Goal: Task Accomplishment & Management: Use online tool/utility

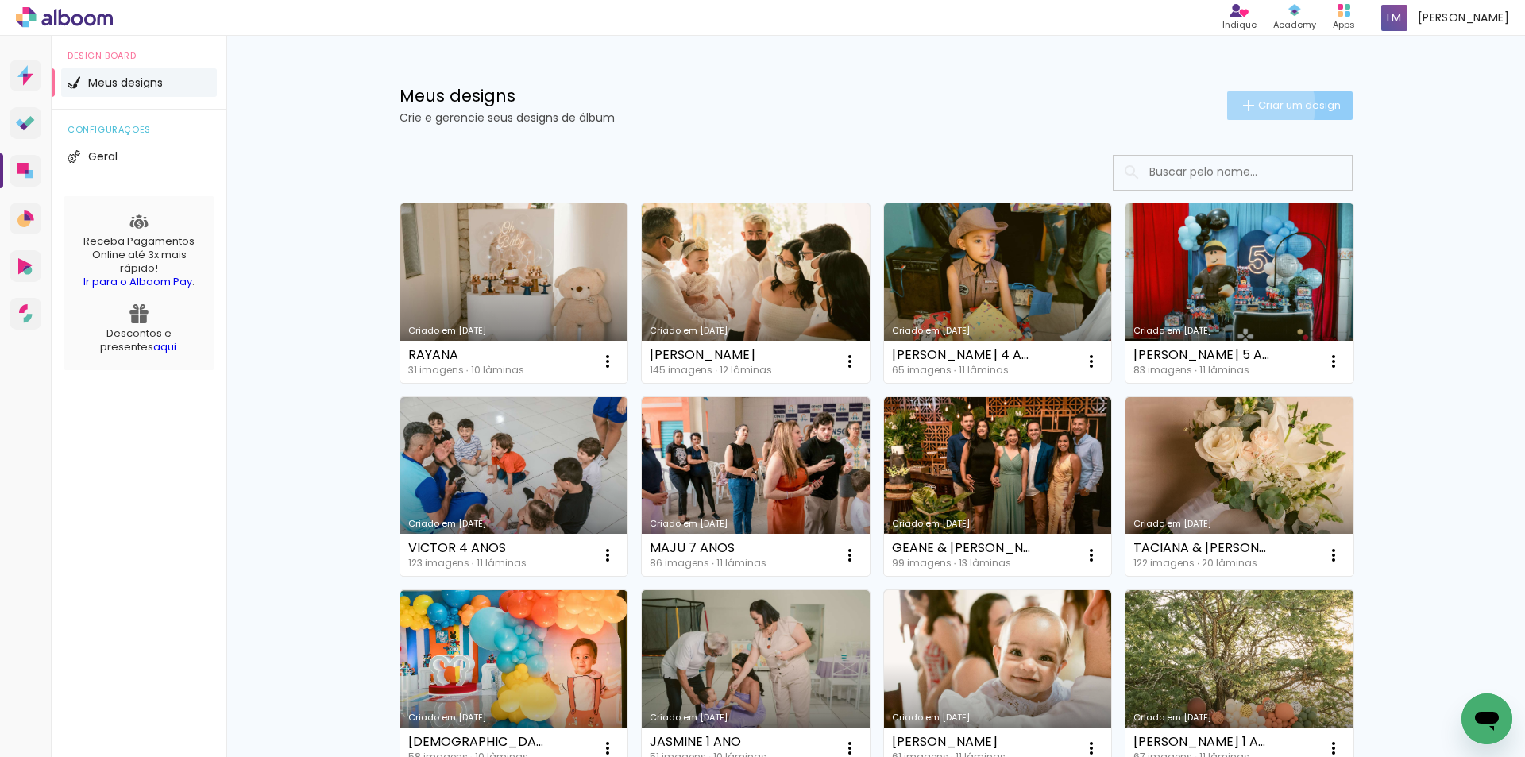
click at [1243, 106] on iron-icon at bounding box center [1248, 105] width 19 height 19
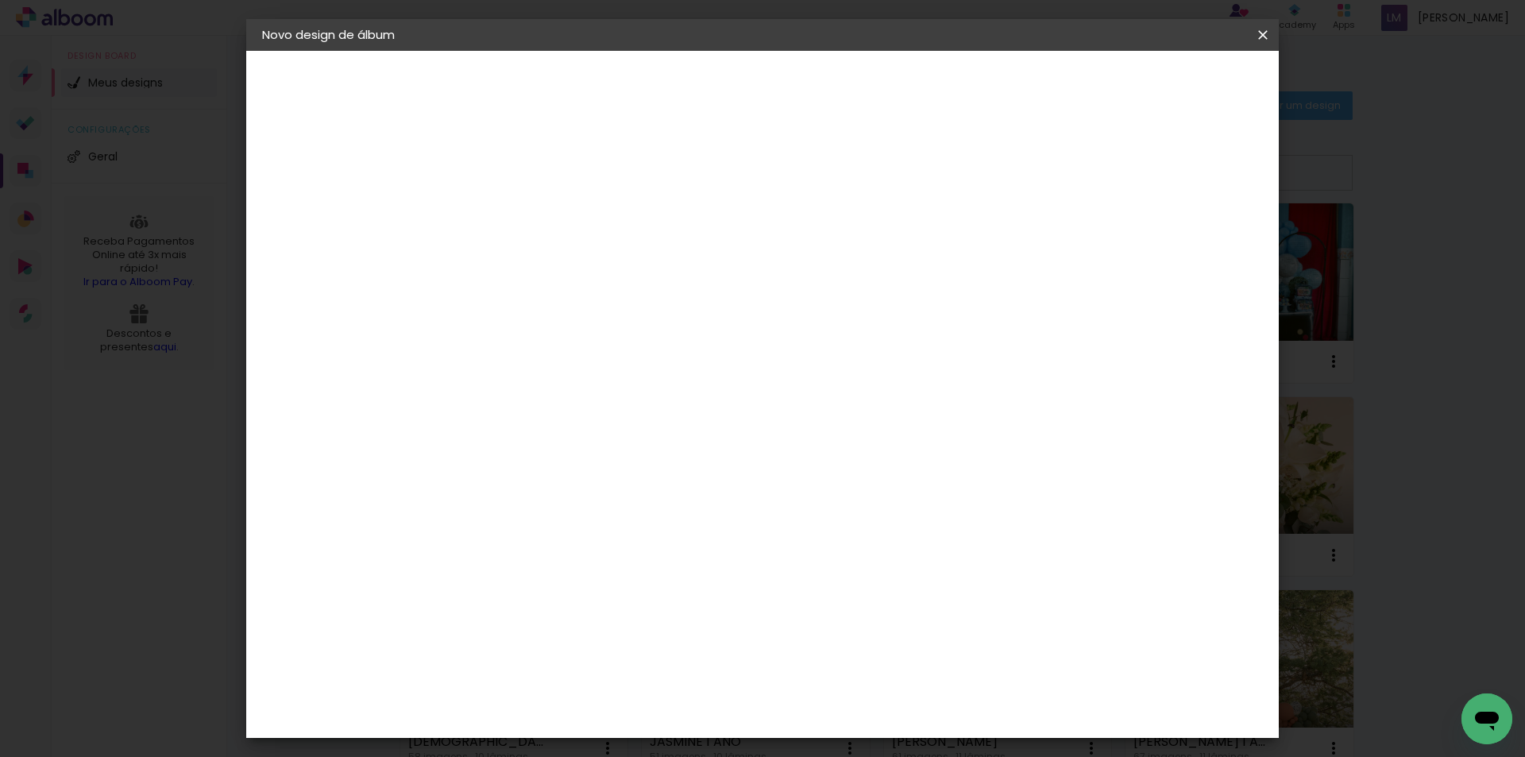
click at [522, 214] on input at bounding box center [522, 213] width 0 height 25
type input "[PERSON_NAME] 4 ANOS"
type paper-input "[PERSON_NAME] 4 ANOS"
click at [0, 0] on slot "Avançar" at bounding box center [0, 0] width 0 height 0
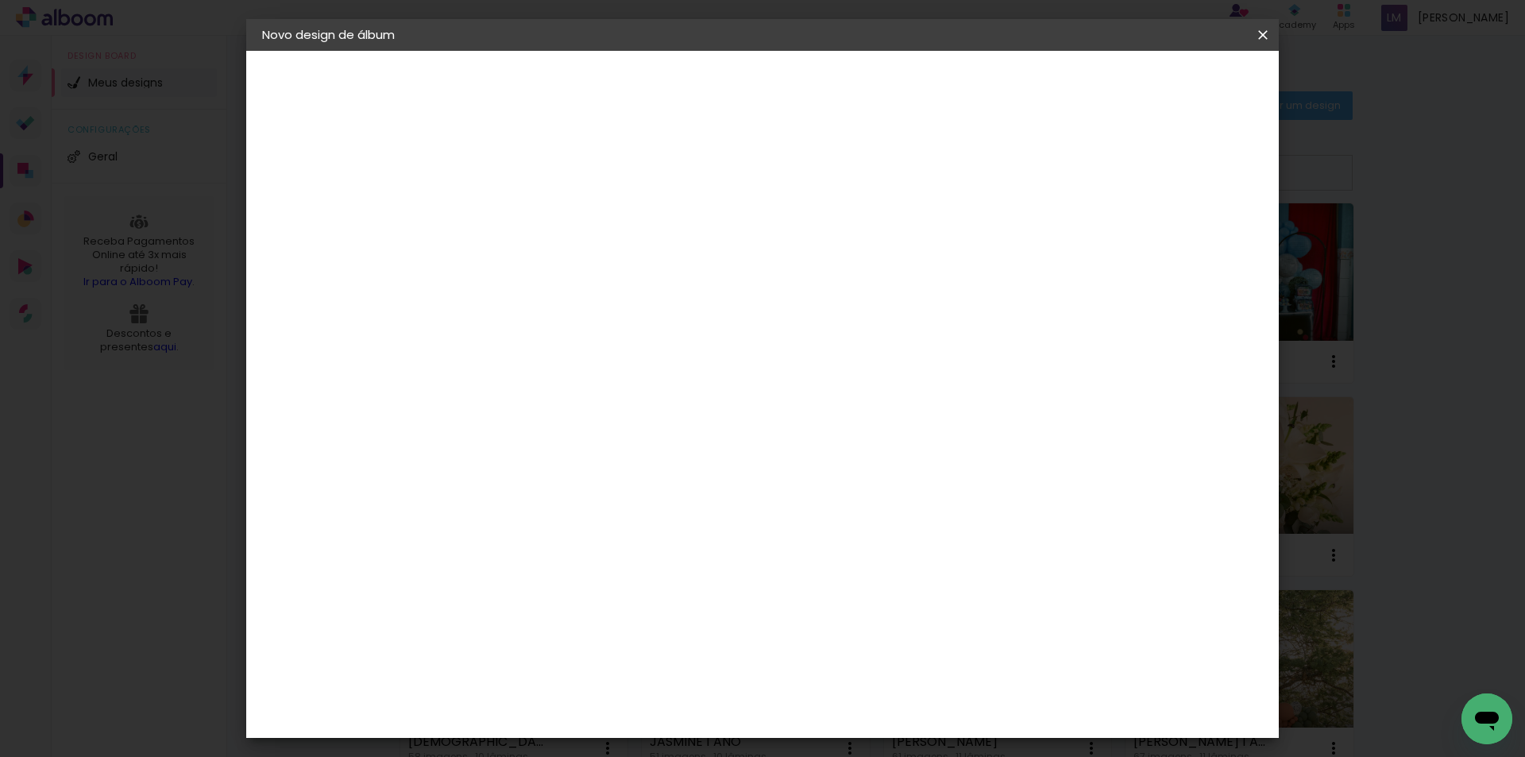
click at [550, 494] on div "Go image" at bounding box center [530, 506] width 39 height 25
click at [819, 81] on paper-button "Avançar" at bounding box center [780, 84] width 78 height 27
click at [584, 264] on input "text" at bounding box center [553, 276] width 62 height 25
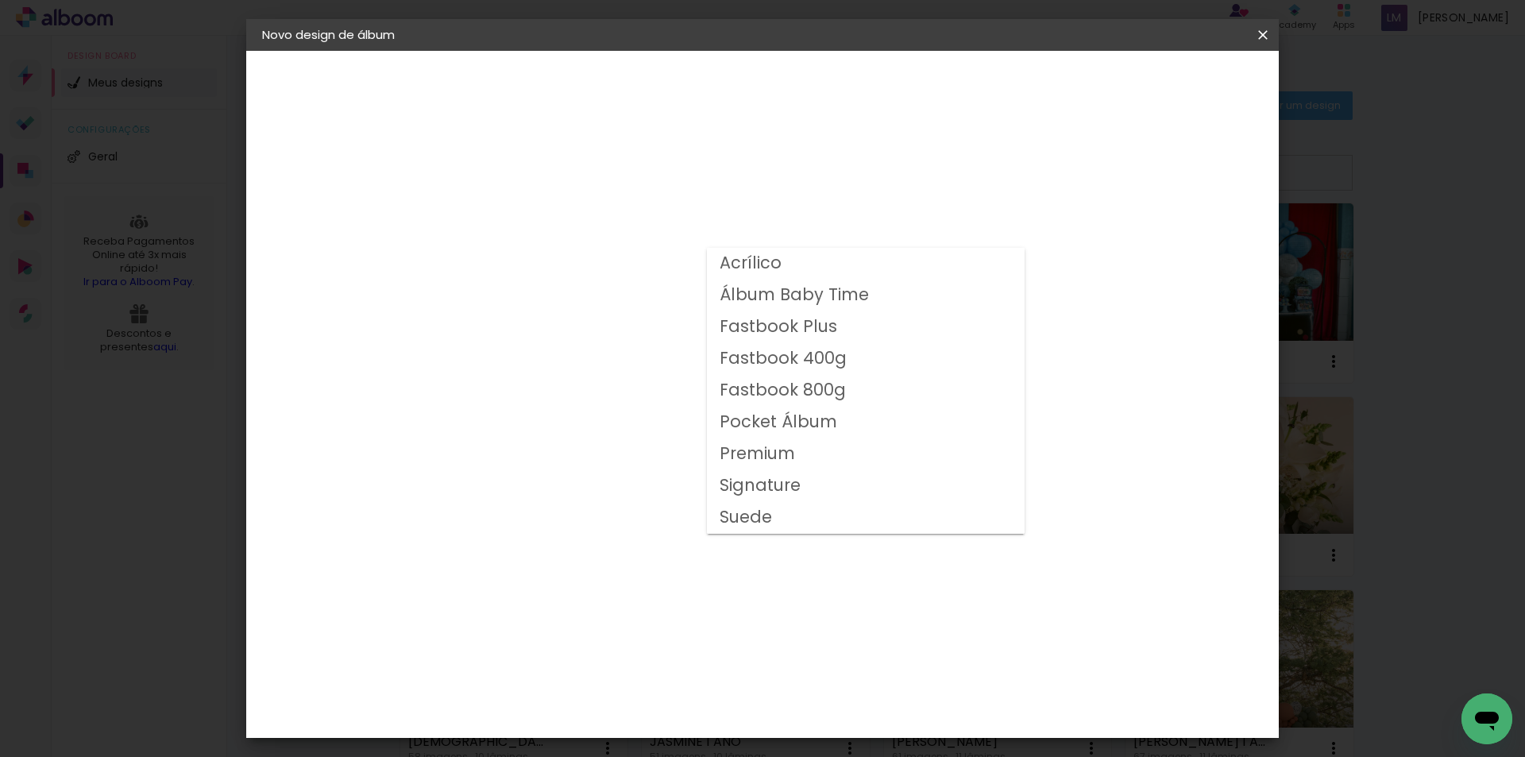
click at [0, 0] on slot "Fastbook 800g" at bounding box center [0, 0] width 0 height 0
type input "Fastbook 800g"
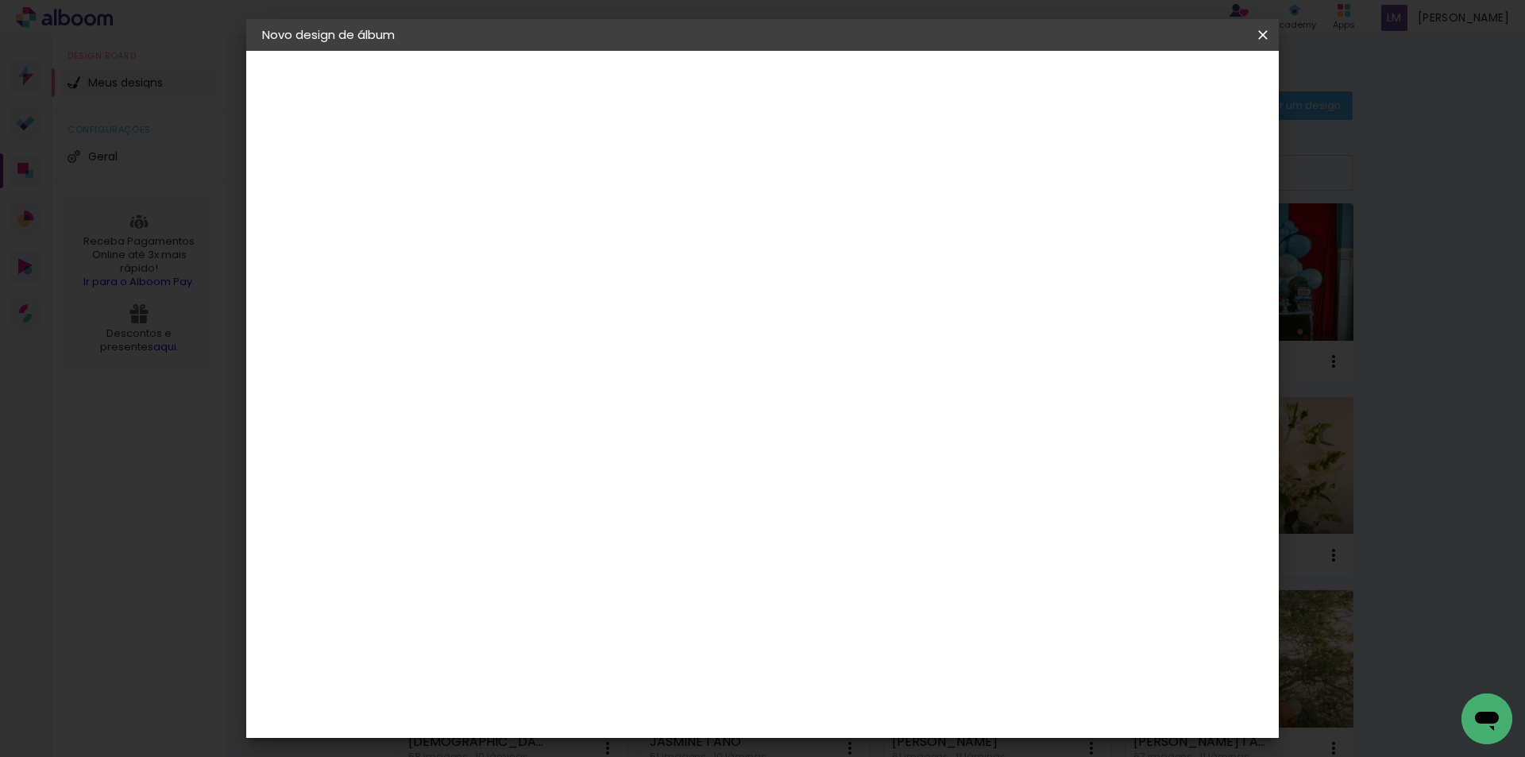
click at [629, 418] on span "25 × 20" at bounding box center [592, 431] width 74 height 42
click at [0, 0] on slot "Avançar" at bounding box center [0, 0] width 0 height 0
click at [1163, 86] on span "Iniciar design" at bounding box center [1127, 84] width 72 height 11
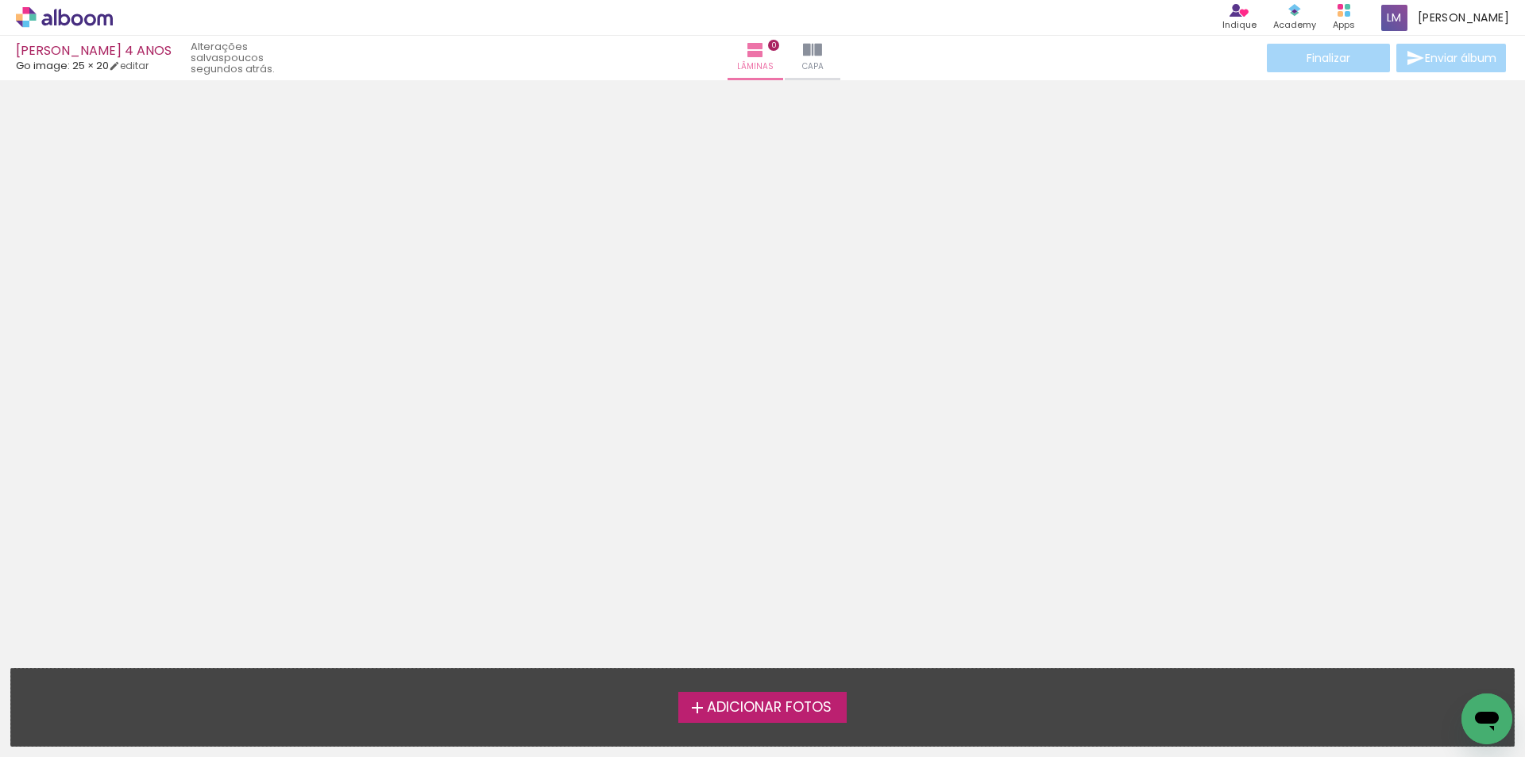
click at [786, 703] on span "Adicionar Fotos" at bounding box center [769, 707] width 125 height 14
click at [0, 0] on input "file" at bounding box center [0, 0] width 0 height 0
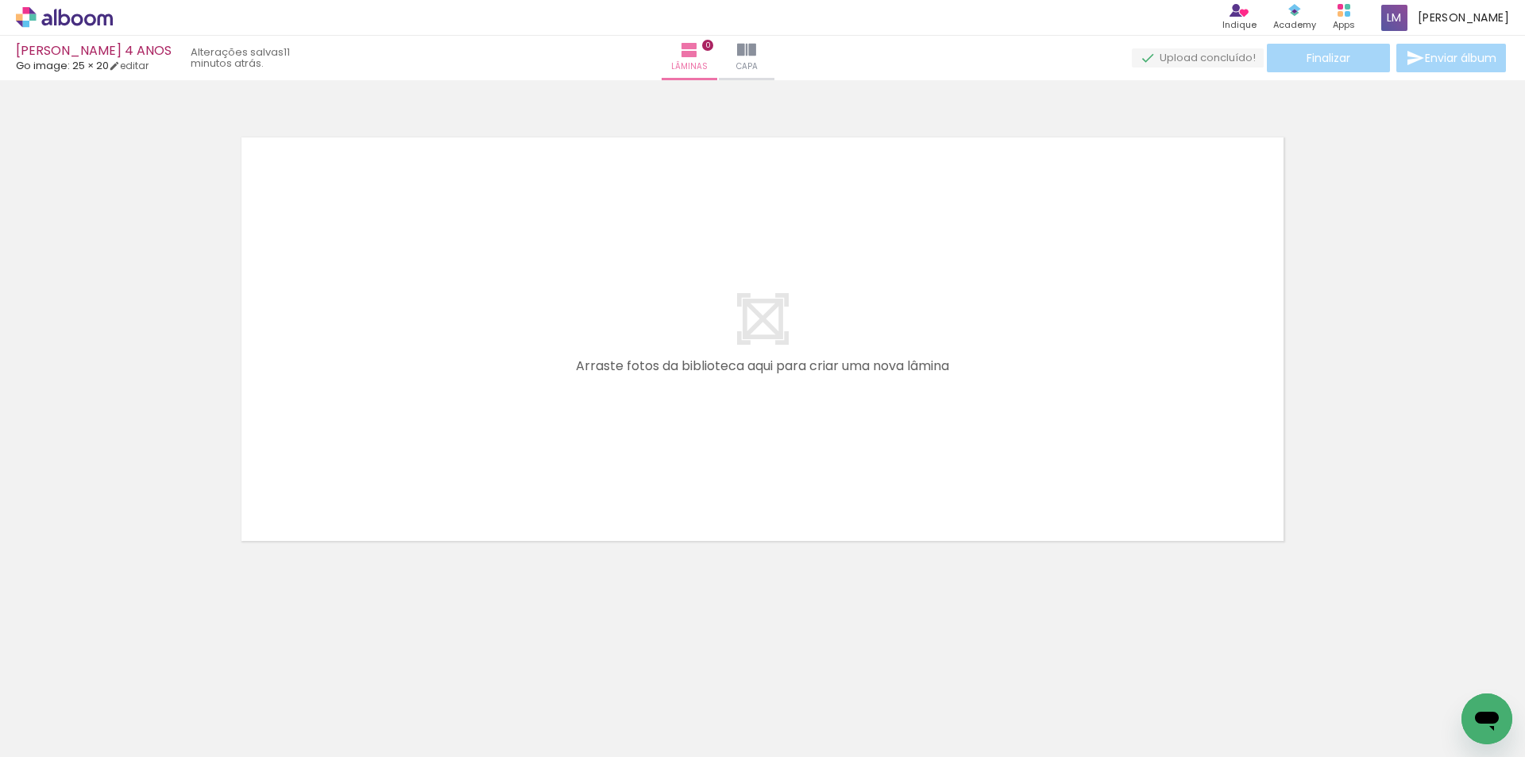
scroll to position [0, 7269]
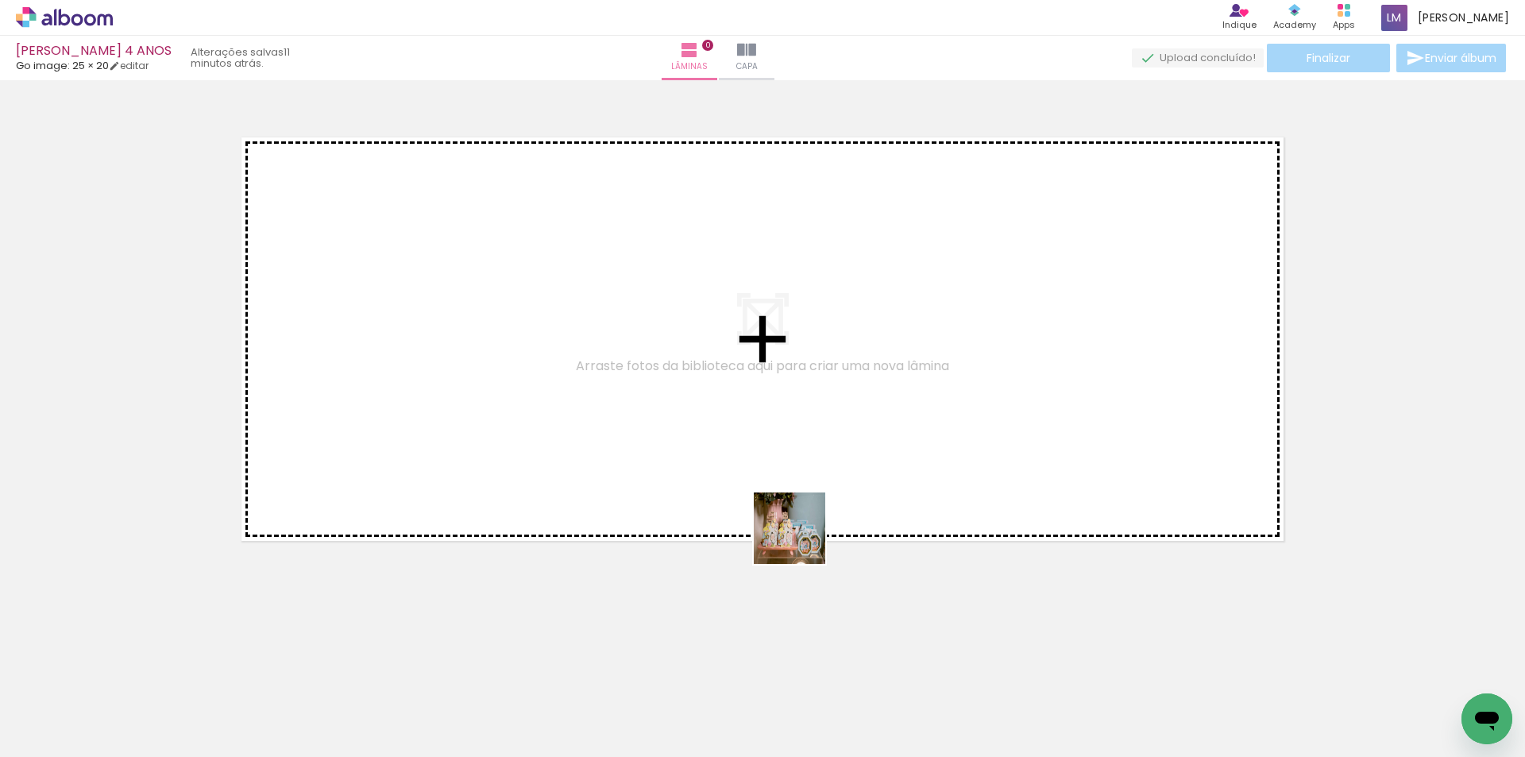
drag, startPoint x: 830, startPoint y: 649, endPoint x: 748, endPoint y: 352, distance: 308.0
click at [728, 332] on quentale-workspace at bounding box center [762, 378] width 1525 height 757
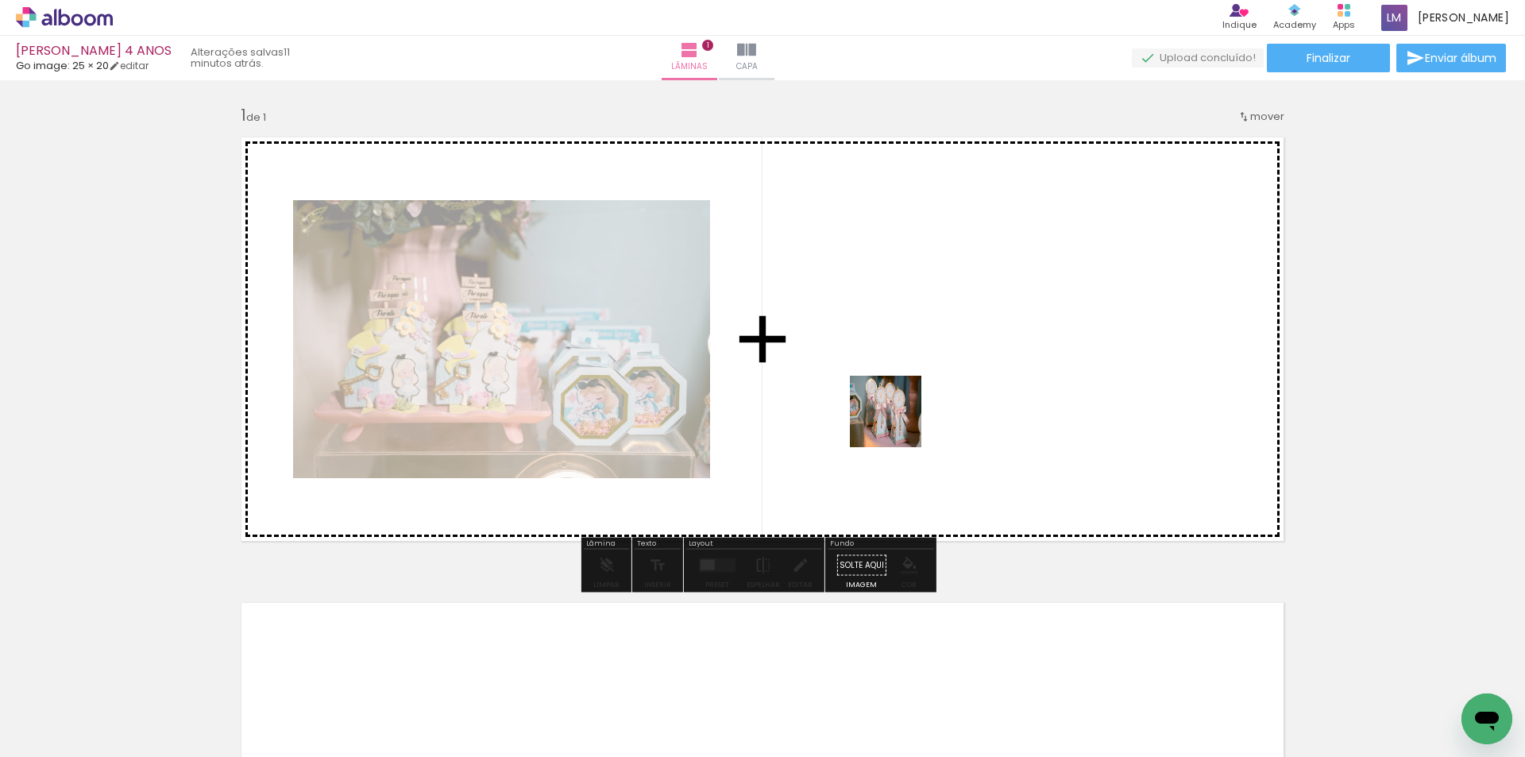
drag, startPoint x: 897, startPoint y: 714, endPoint x: 897, endPoint y: 423, distance: 290.6
click at [897, 423] on quentale-workspace at bounding box center [762, 378] width 1525 height 757
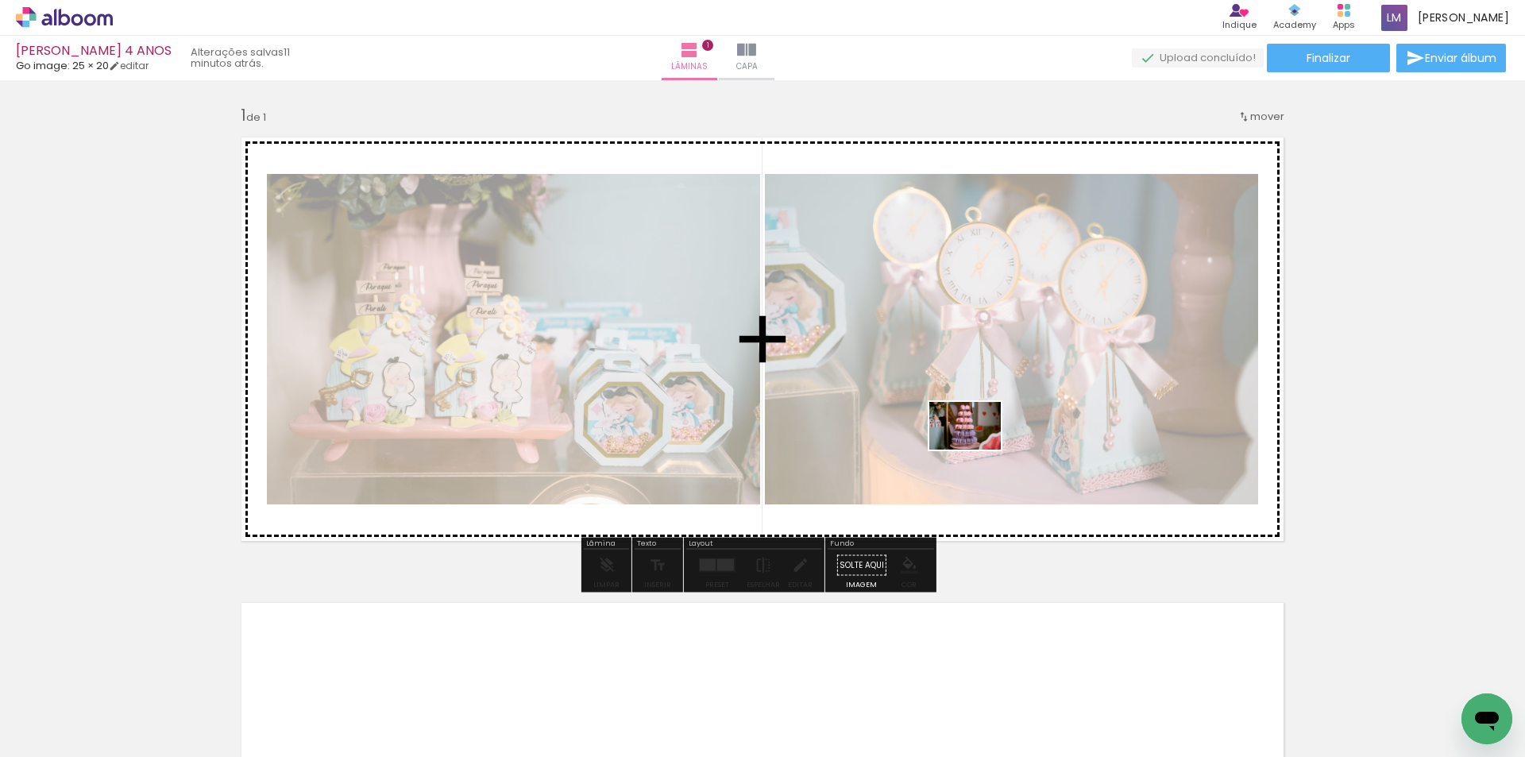
drag, startPoint x: 999, startPoint y: 704, endPoint x: 977, endPoint y: 449, distance: 255.1
click at [977, 449] on quentale-workspace at bounding box center [762, 378] width 1525 height 757
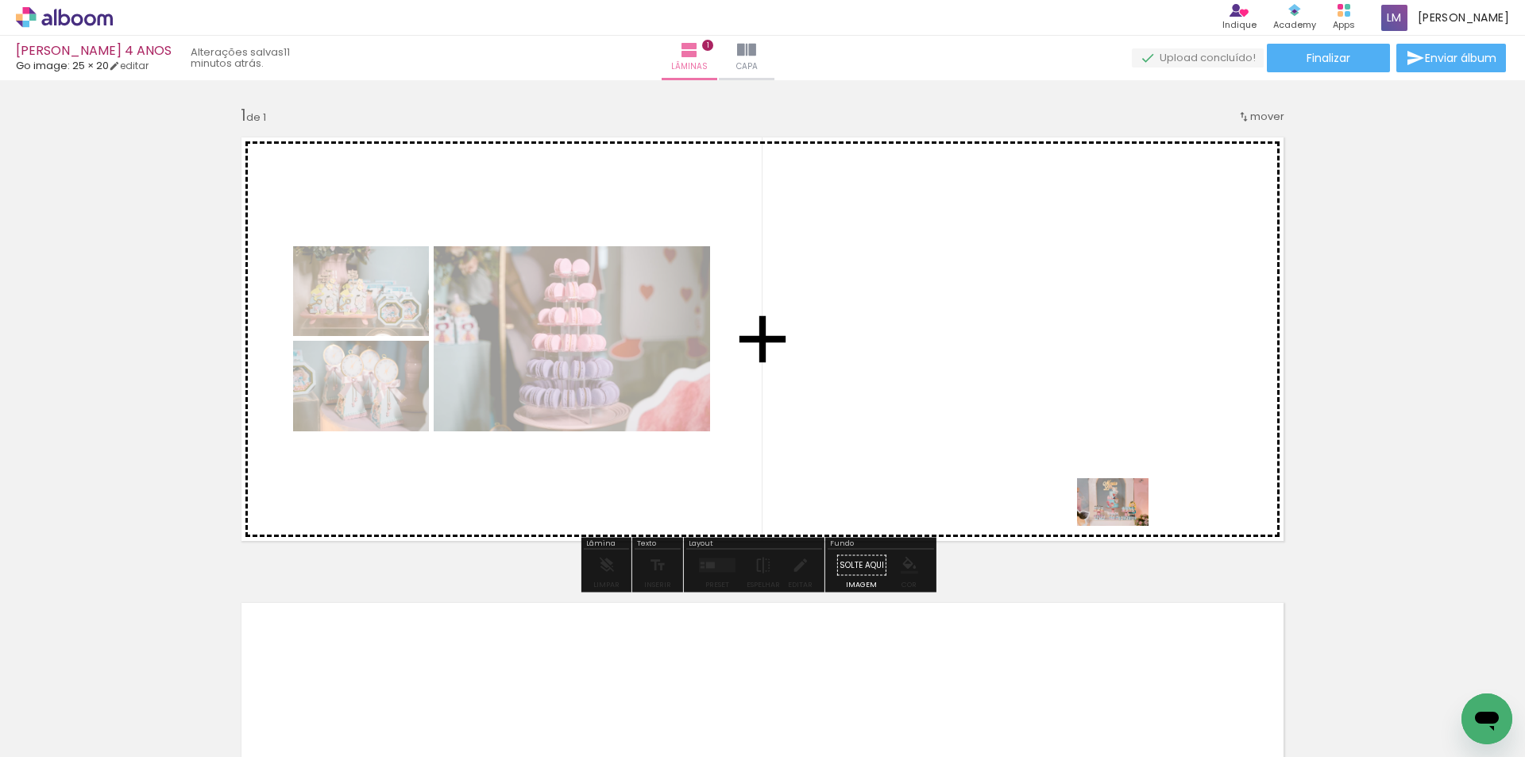
drag, startPoint x: 1166, startPoint y: 720, endPoint x: 1124, endPoint y: 526, distance: 199.0
click at [1124, 526] on quentale-workspace at bounding box center [762, 378] width 1525 height 757
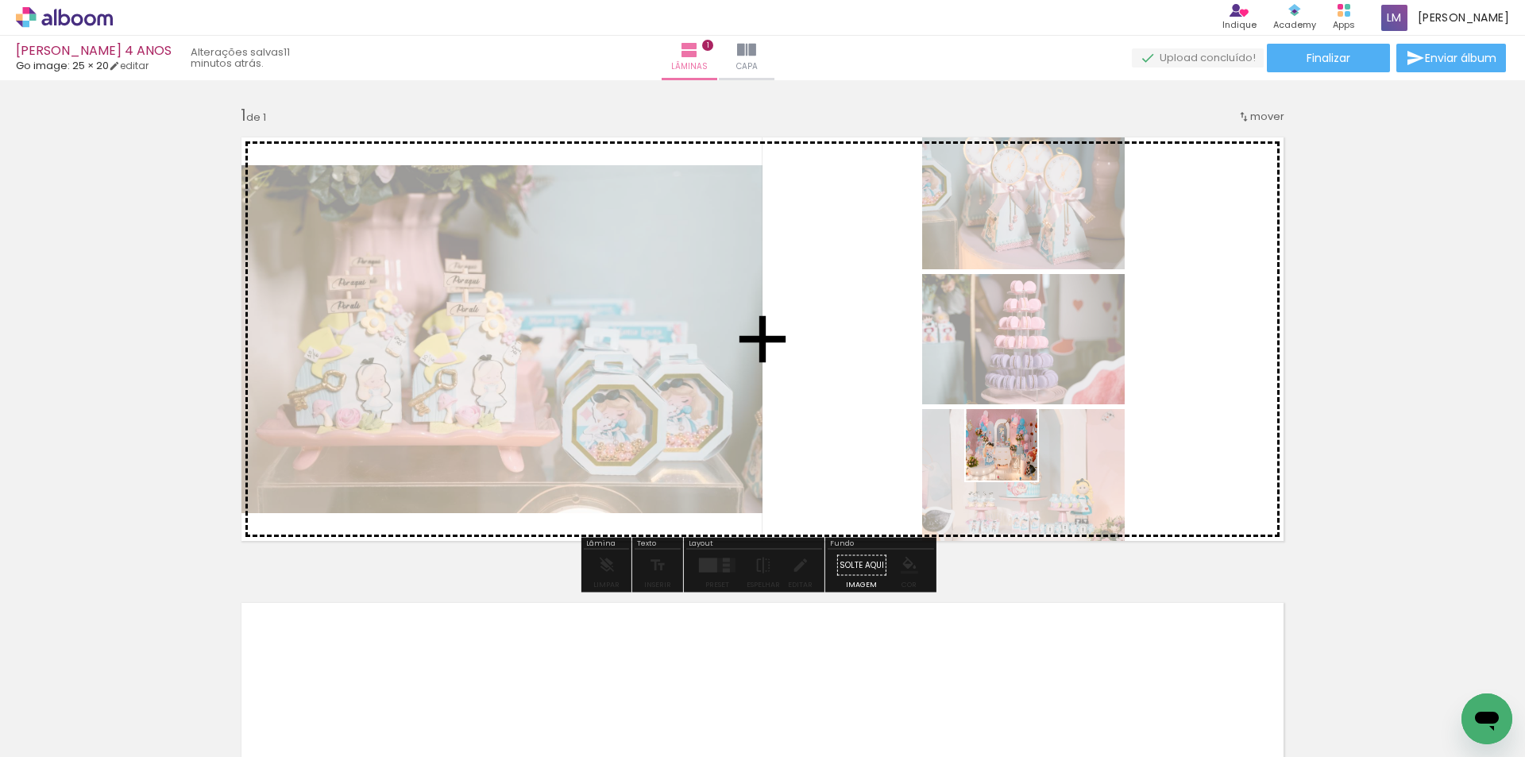
drag, startPoint x: 1089, startPoint y: 715, endPoint x: 1013, endPoint y: 457, distance: 269.9
click at [1013, 457] on quentale-workspace at bounding box center [762, 378] width 1525 height 757
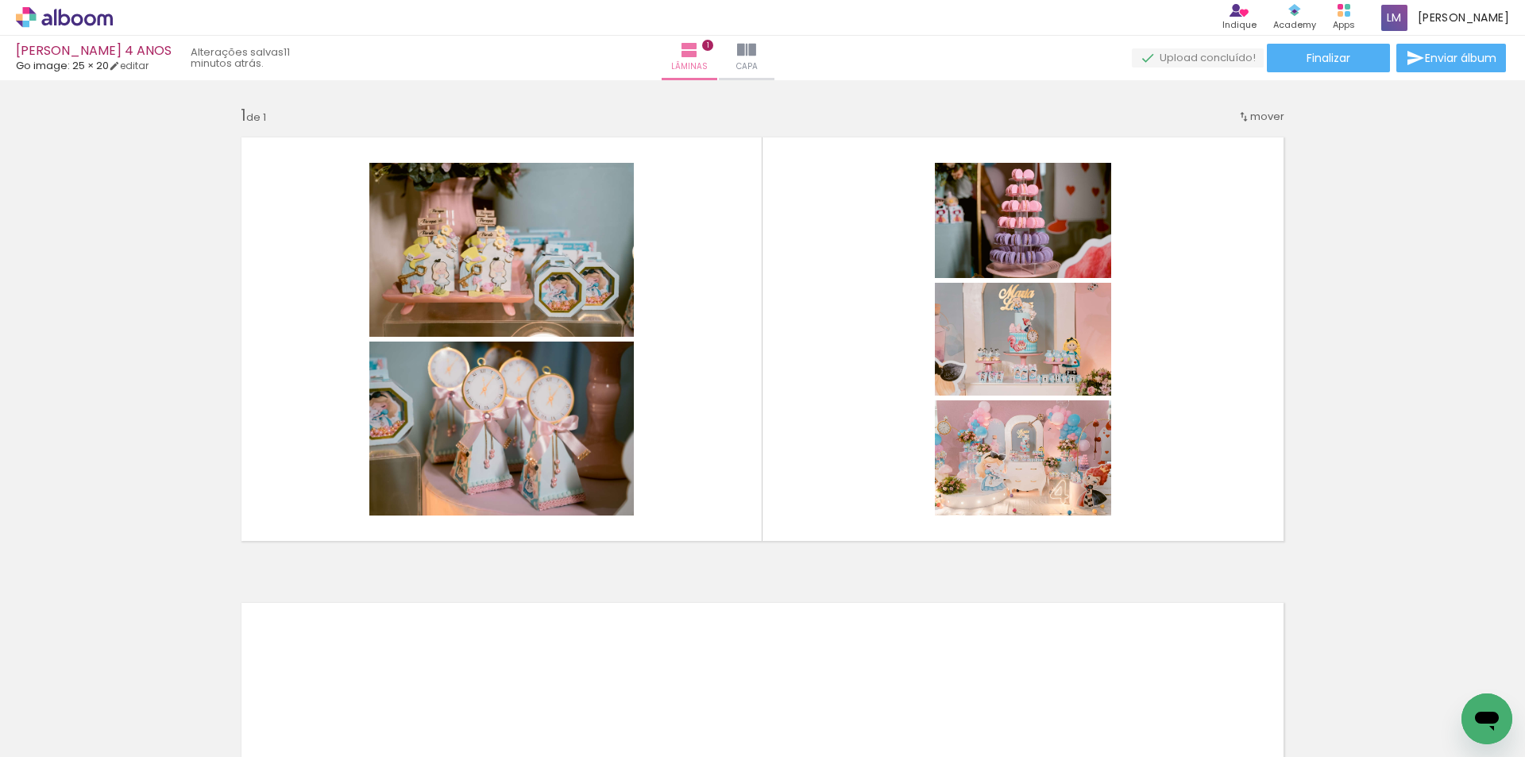
scroll to position [0, 7623]
drag, startPoint x: 917, startPoint y: 719, endPoint x: 876, endPoint y: 486, distance: 237.1
click at [873, 488] on quentale-workspace at bounding box center [762, 378] width 1525 height 757
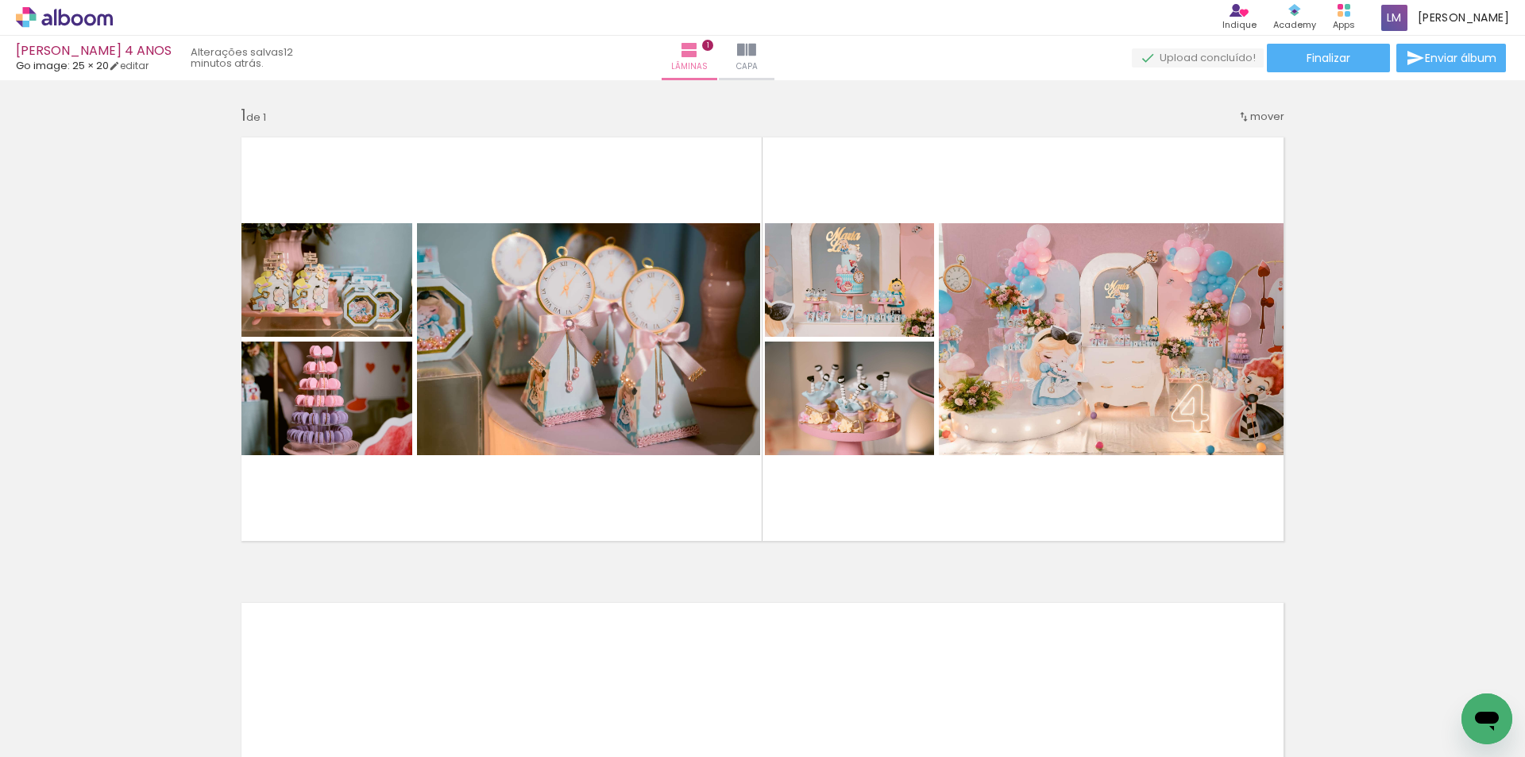
drag, startPoint x: 1251, startPoint y: 716, endPoint x: 932, endPoint y: 437, distance: 423.7
click at [932, 437] on quentale-workspace at bounding box center [762, 378] width 1525 height 757
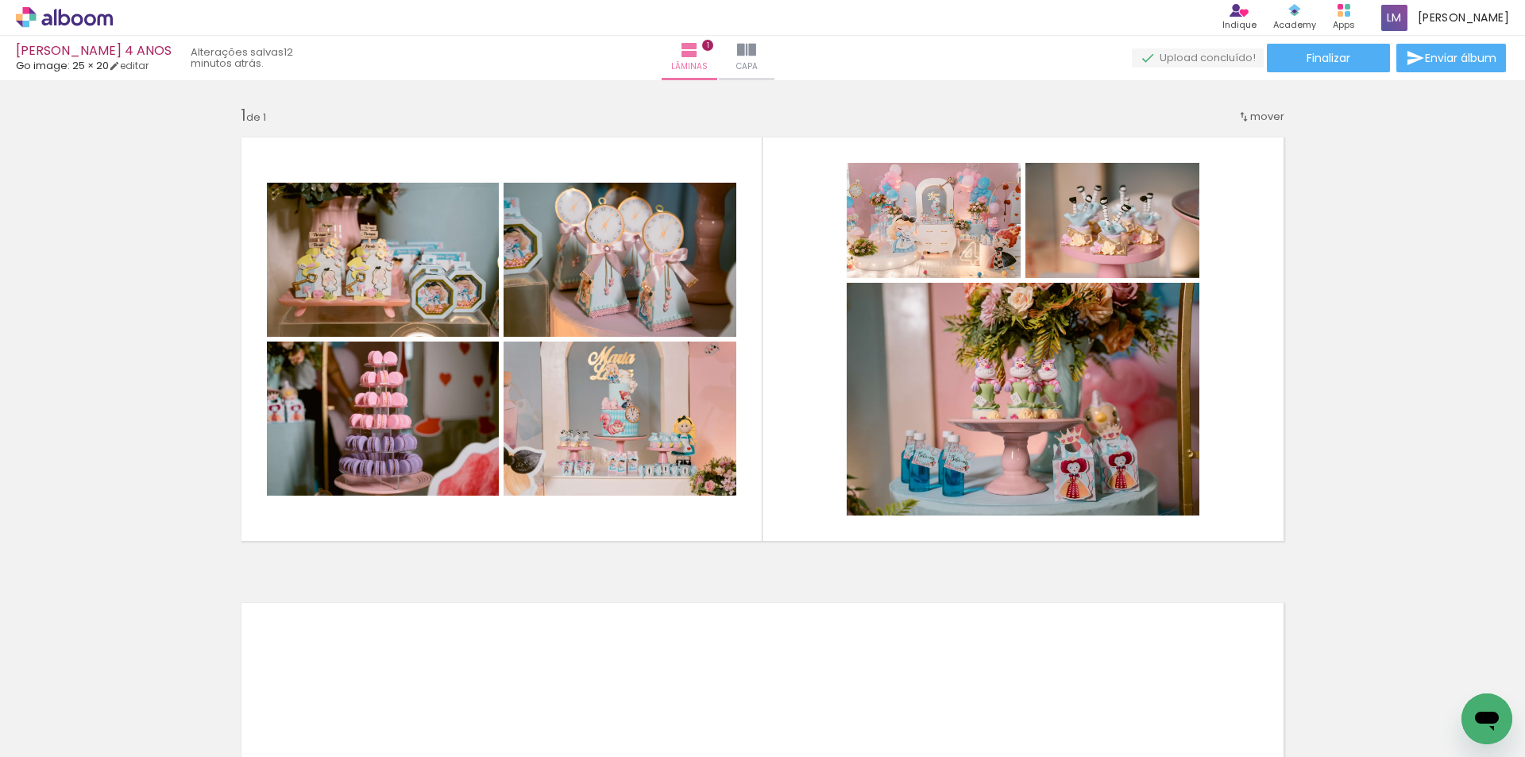
scroll to position [0, 8229]
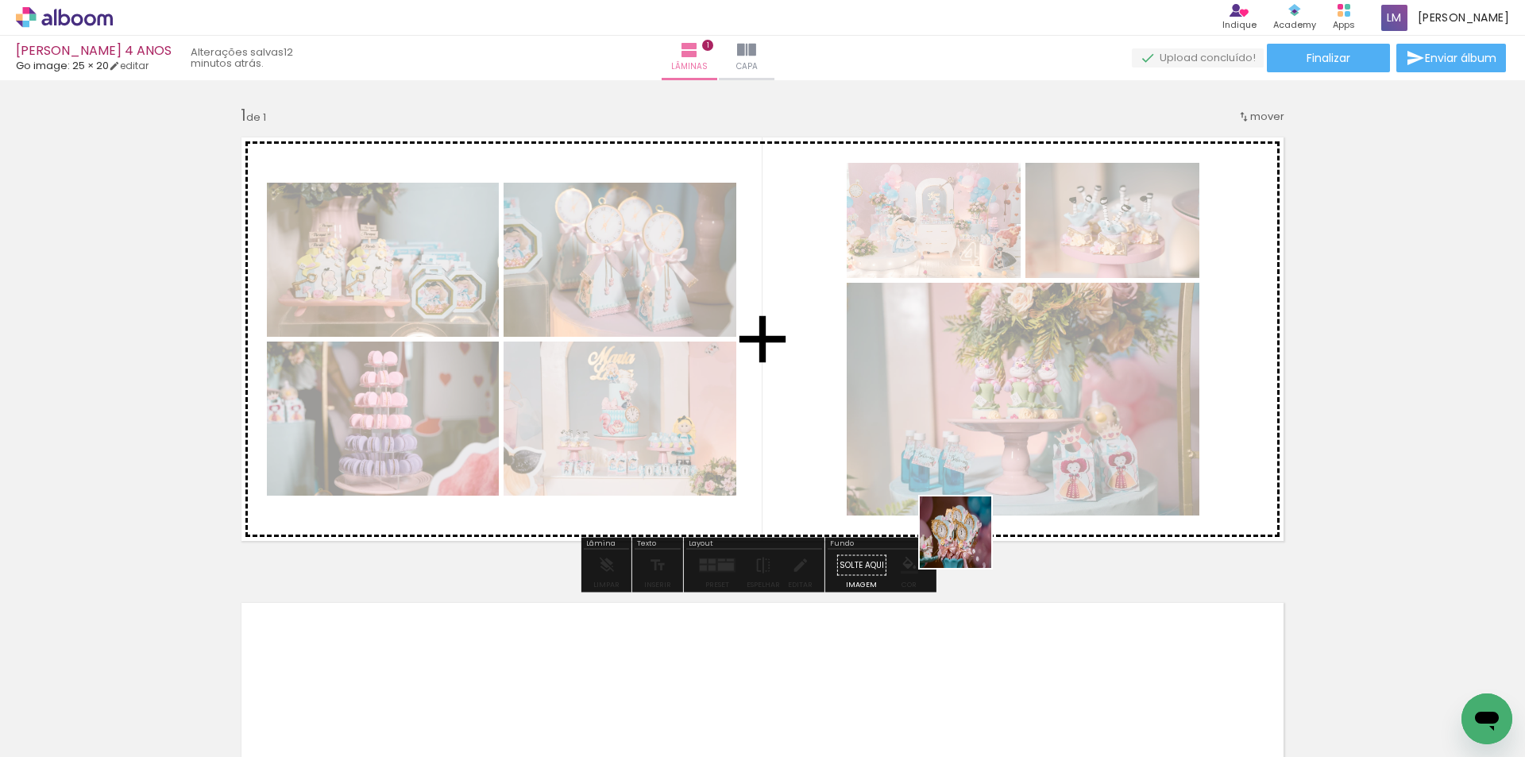
drag, startPoint x: 1022, startPoint y: 720, endPoint x: 967, endPoint y: 544, distance: 184.6
click at [967, 544] on quentale-workspace at bounding box center [762, 378] width 1525 height 757
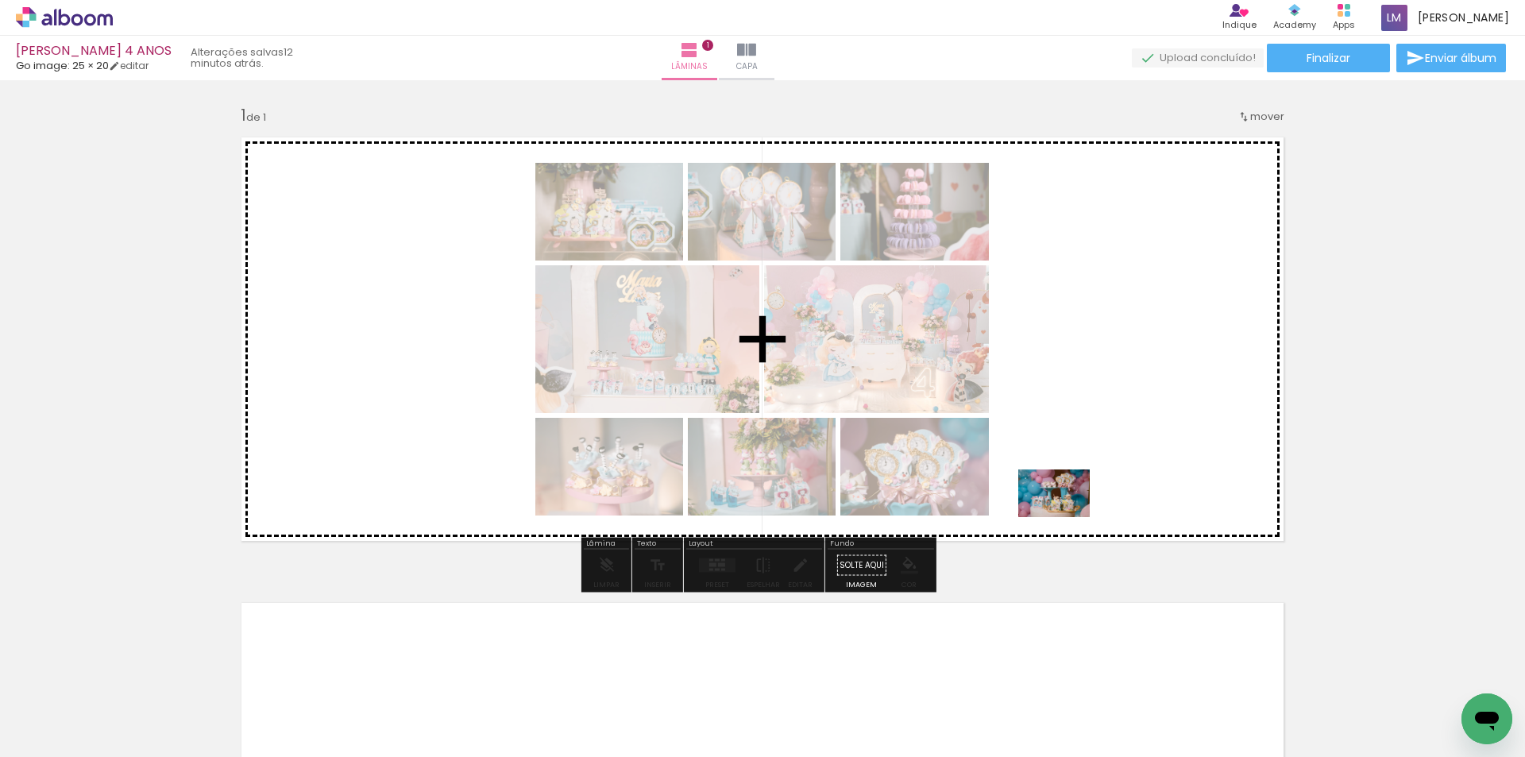
drag, startPoint x: 930, startPoint y: 710, endPoint x: 1066, endPoint y: 516, distance: 237.1
click at [1066, 516] on quentale-workspace at bounding box center [762, 378] width 1525 height 757
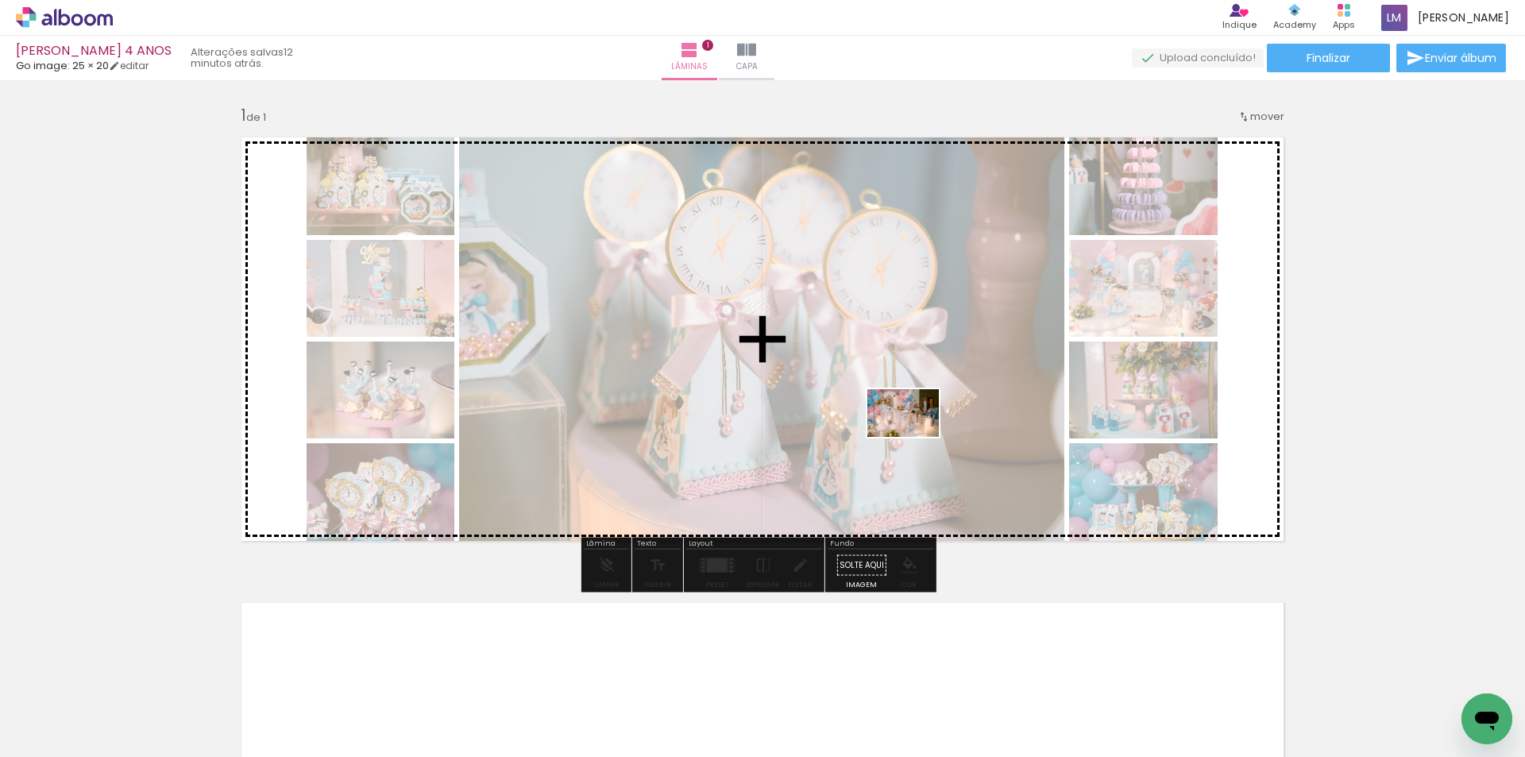
drag, startPoint x: 1102, startPoint y: 718, endPoint x: 915, endPoint y: 436, distance: 338.5
click at [915, 436] on quentale-workspace at bounding box center [762, 378] width 1525 height 757
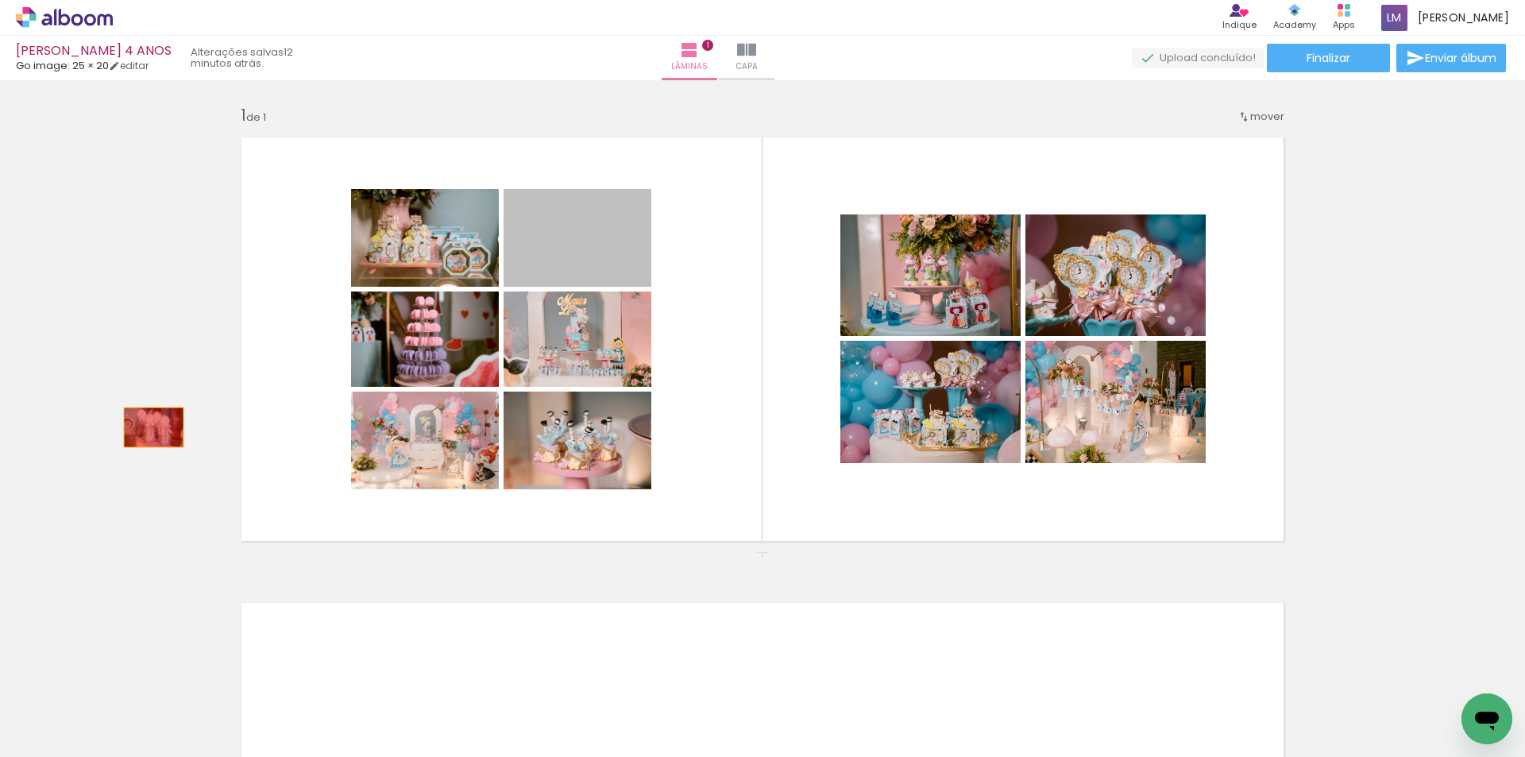
drag, startPoint x: 573, startPoint y: 263, endPoint x: 148, endPoint y: 427, distance: 455.5
click at [148, 427] on div "Inserir lâmina 1 de 1" at bounding box center [762, 551] width 1525 height 931
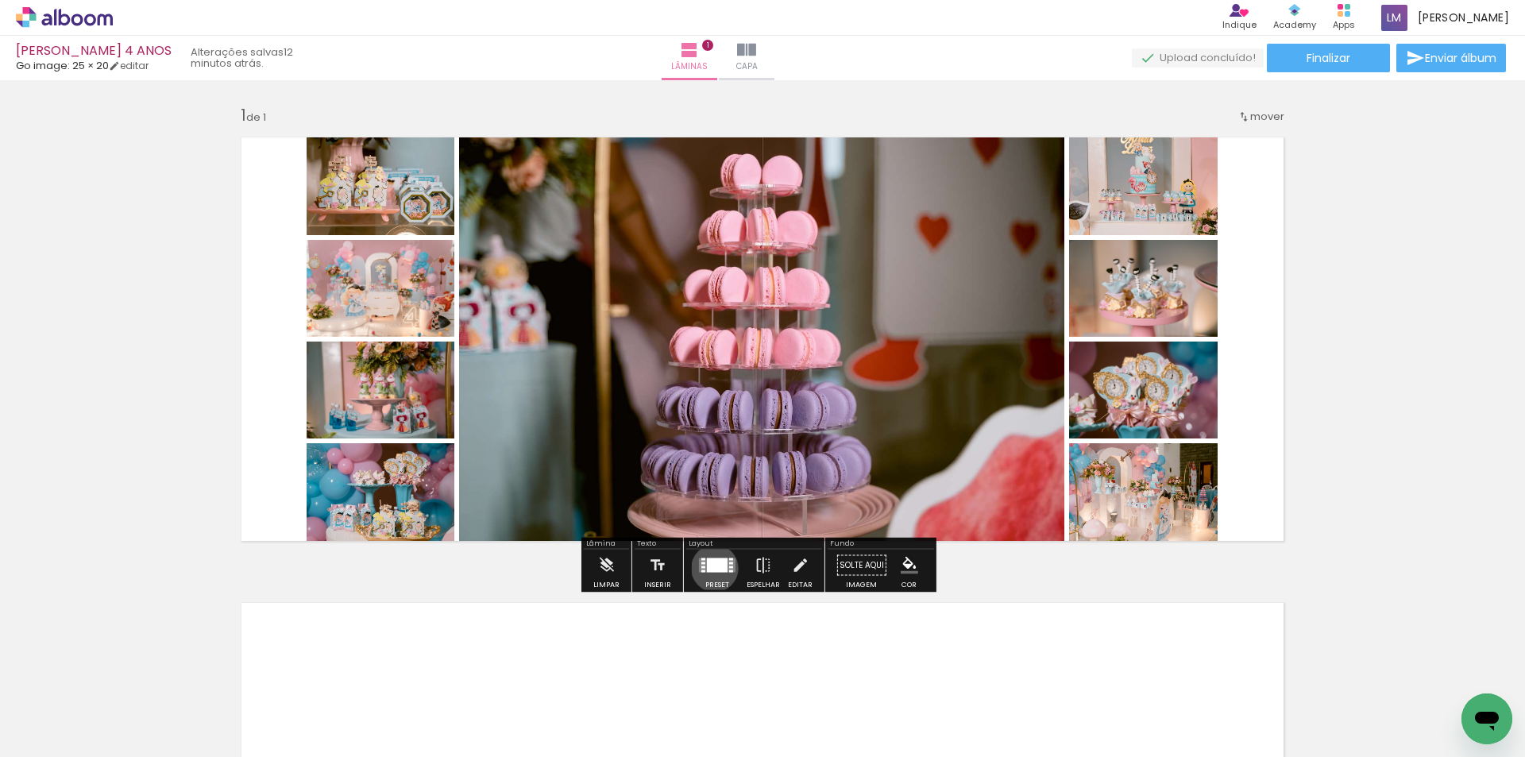
click at [711, 568] on div at bounding box center [717, 565] width 21 height 14
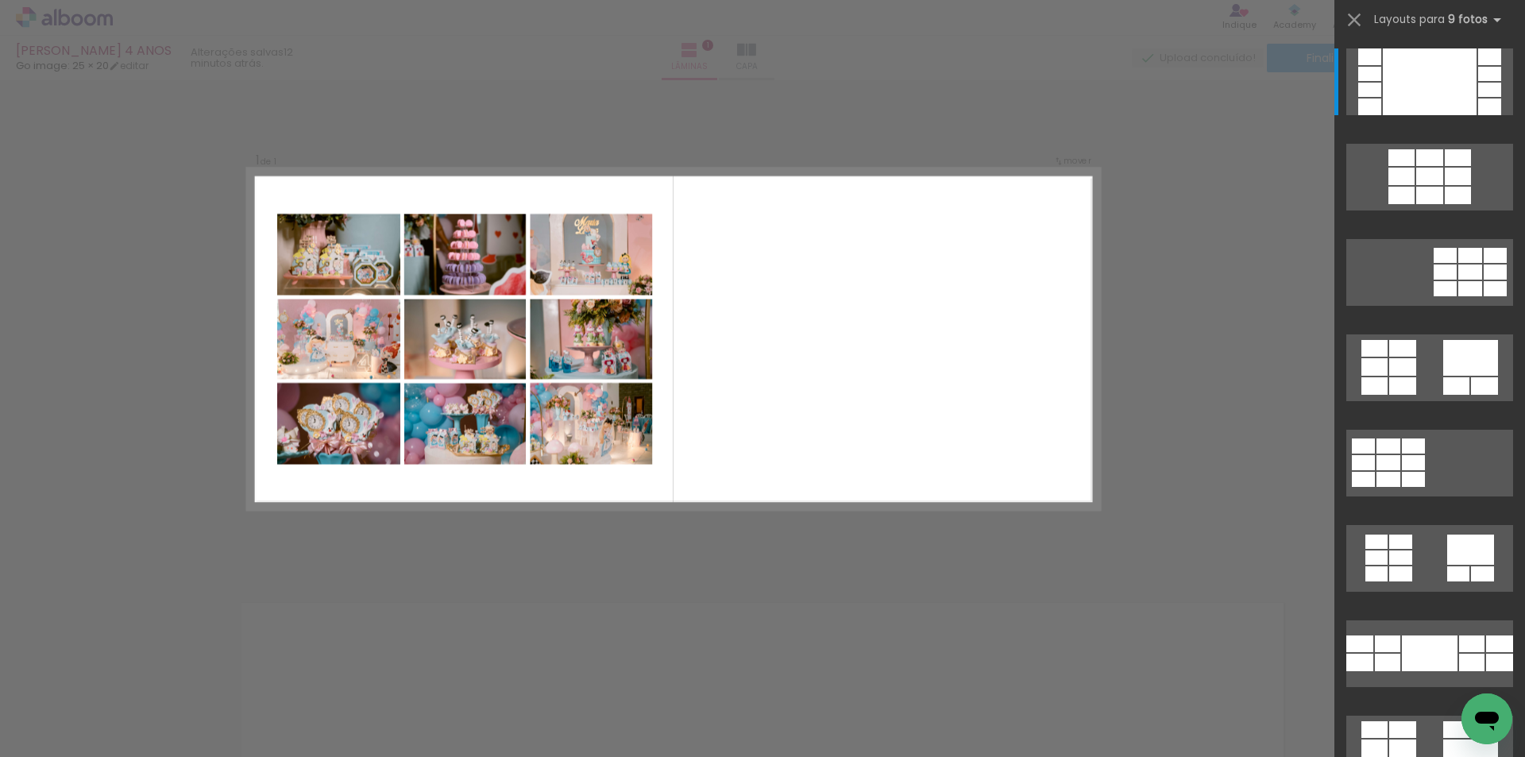
click at [1234, 435] on div "Confirmar Cancelar" at bounding box center [762, 564] width 1525 height 969
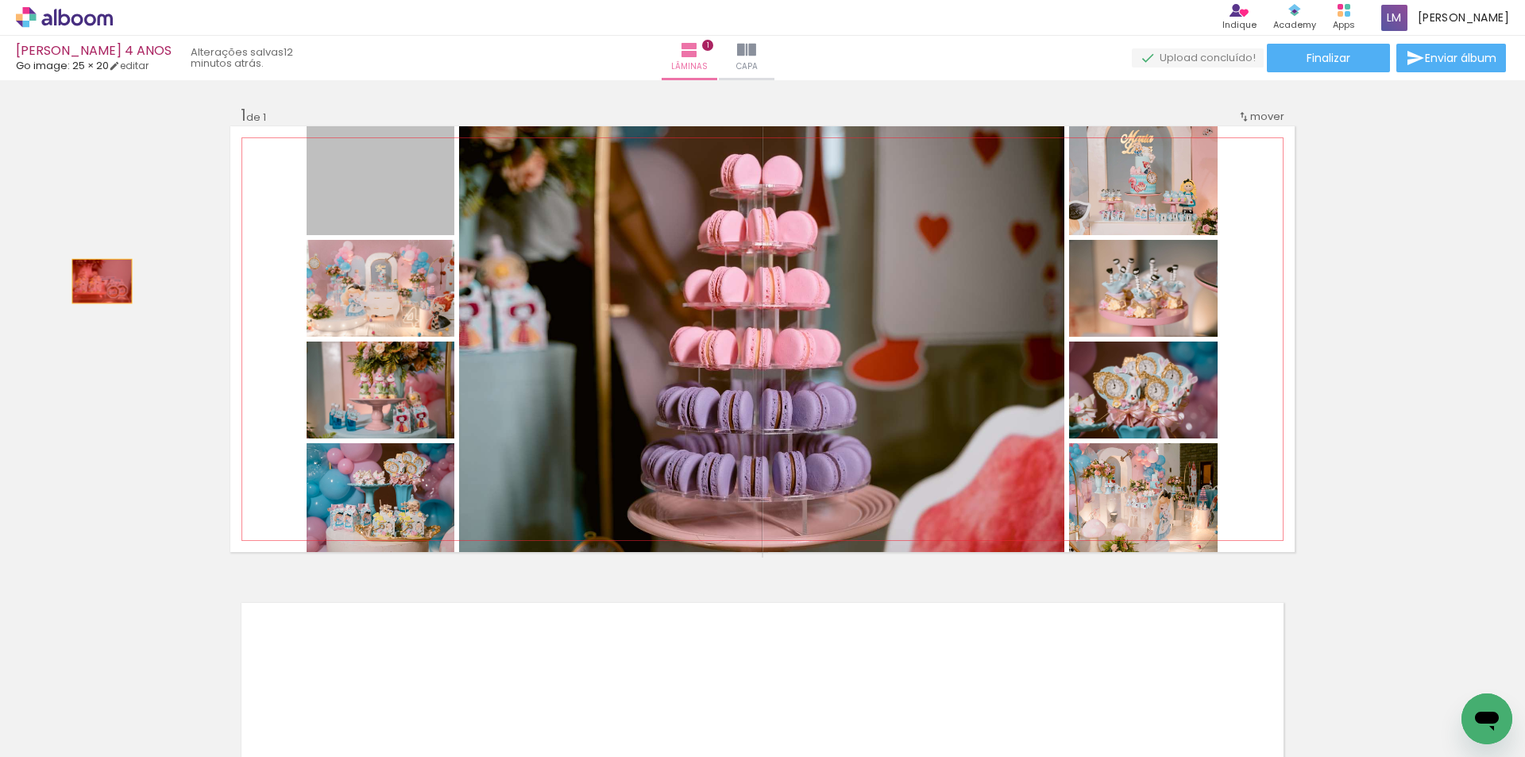
drag, startPoint x: 403, startPoint y: 212, endPoint x: 96, endPoint y: 281, distance: 314.2
click at [96, 281] on div "Inserir lâmina 1 de 1" at bounding box center [762, 551] width 1525 height 931
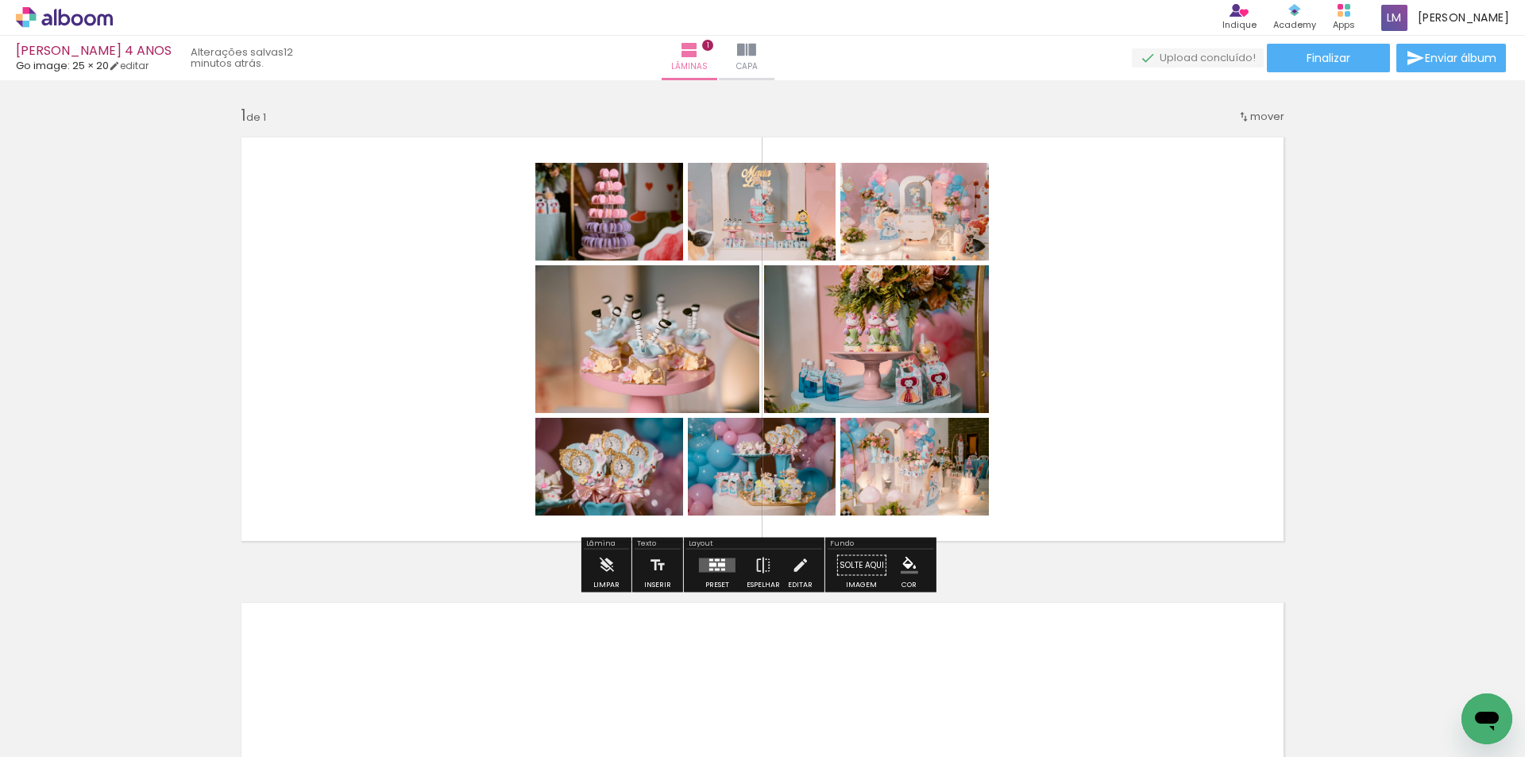
click at [709, 565] on div at bounding box center [712, 565] width 7 height 4
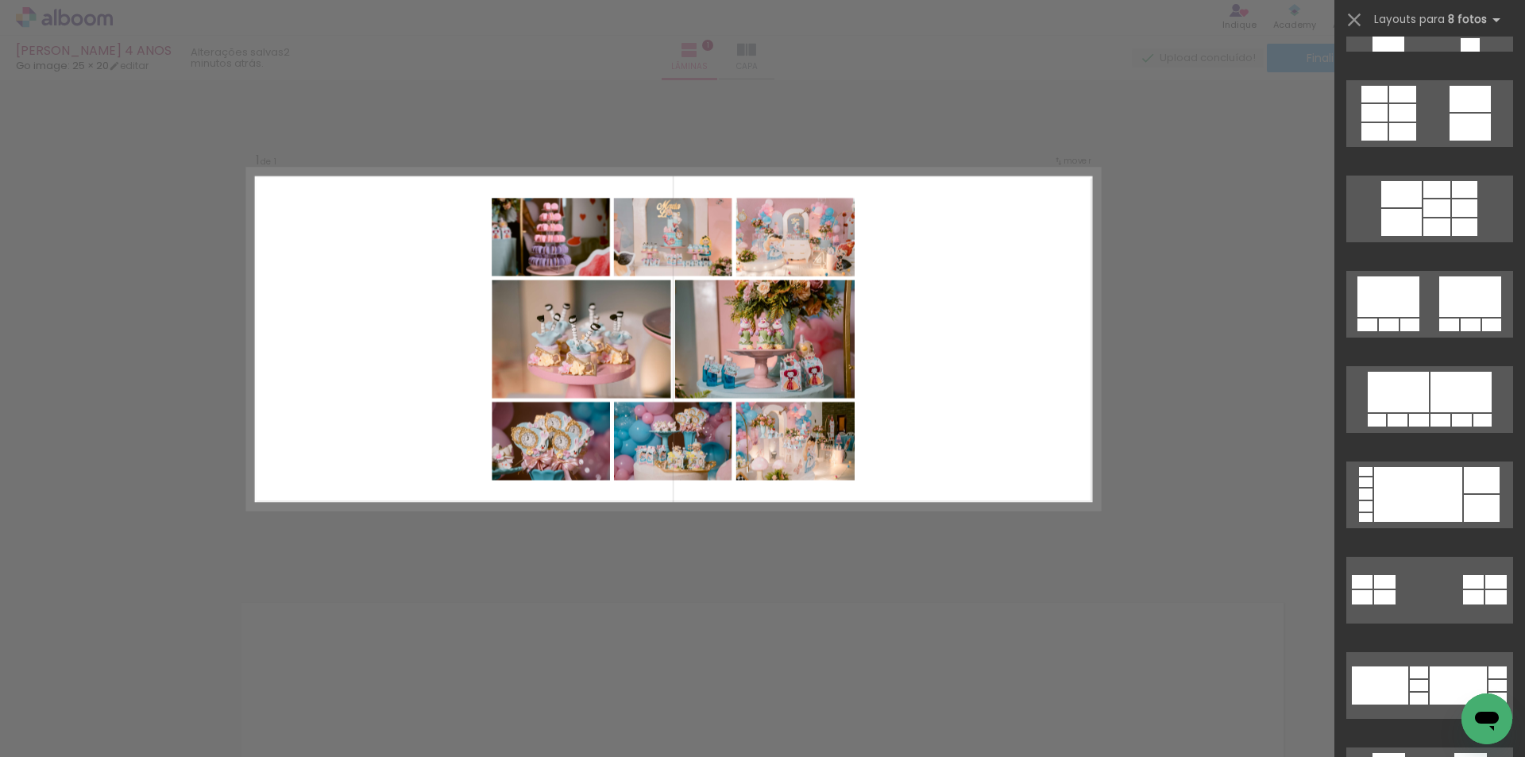
scroll to position [0, 0]
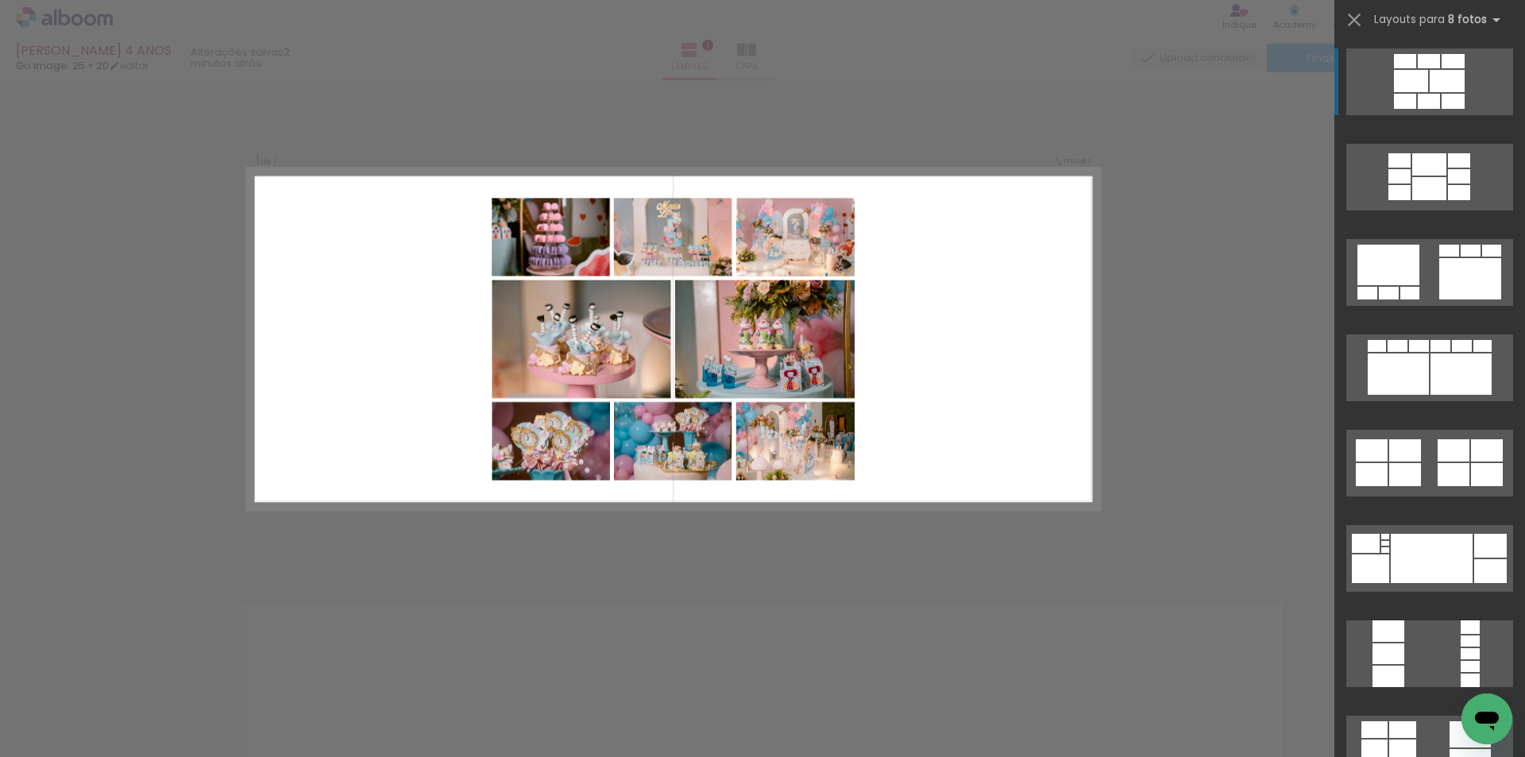
click at [1267, 400] on div "Confirmar Cancelar" at bounding box center [762, 564] width 1525 height 969
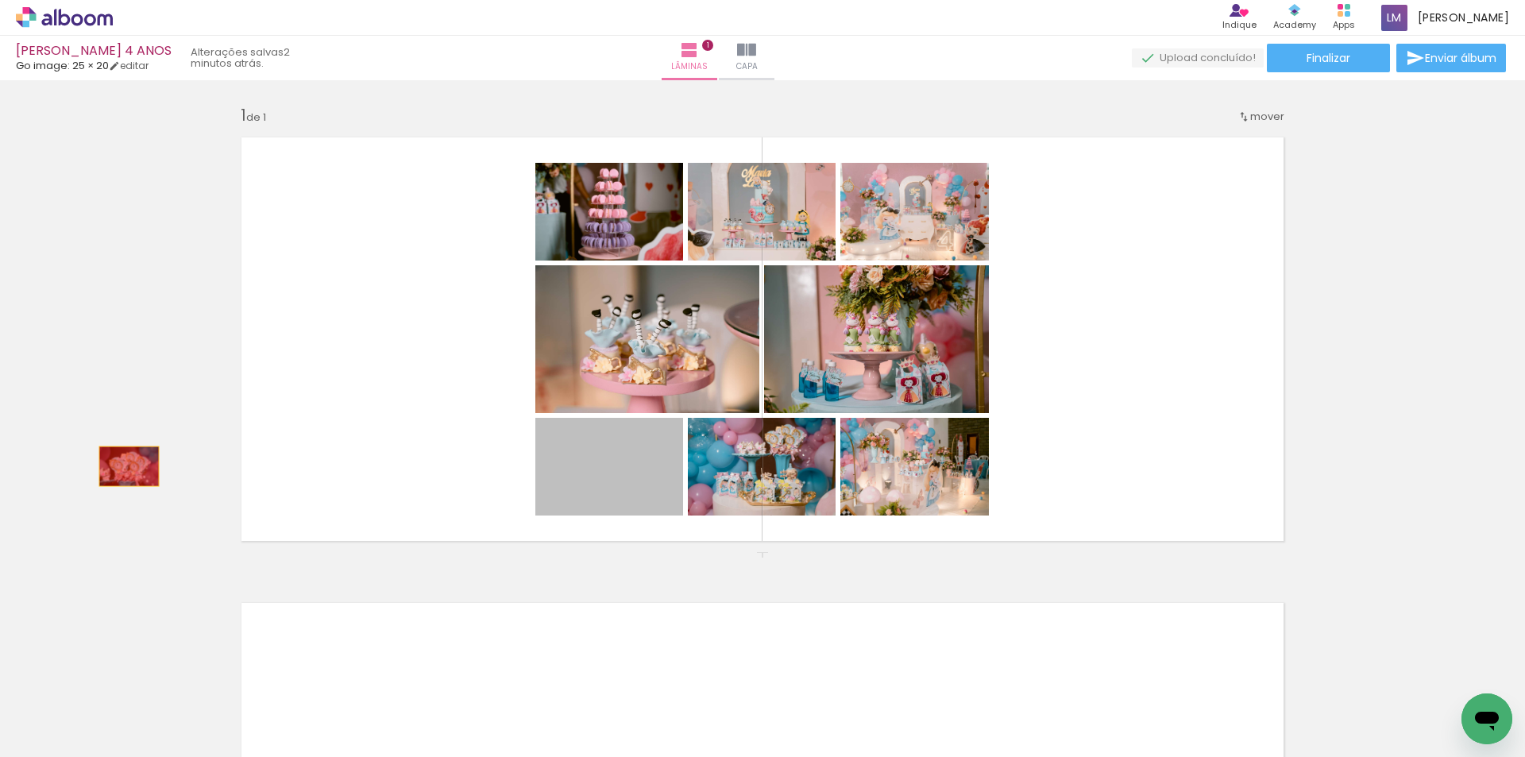
drag, startPoint x: 653, startPoint y: 495, endPoint x: 380, endPoint y: 124, distance: 460.1
click at [81, 465] on div "Inserir lâmina 1 de 1" at bounding box center [762, 551] width 1525 height 931
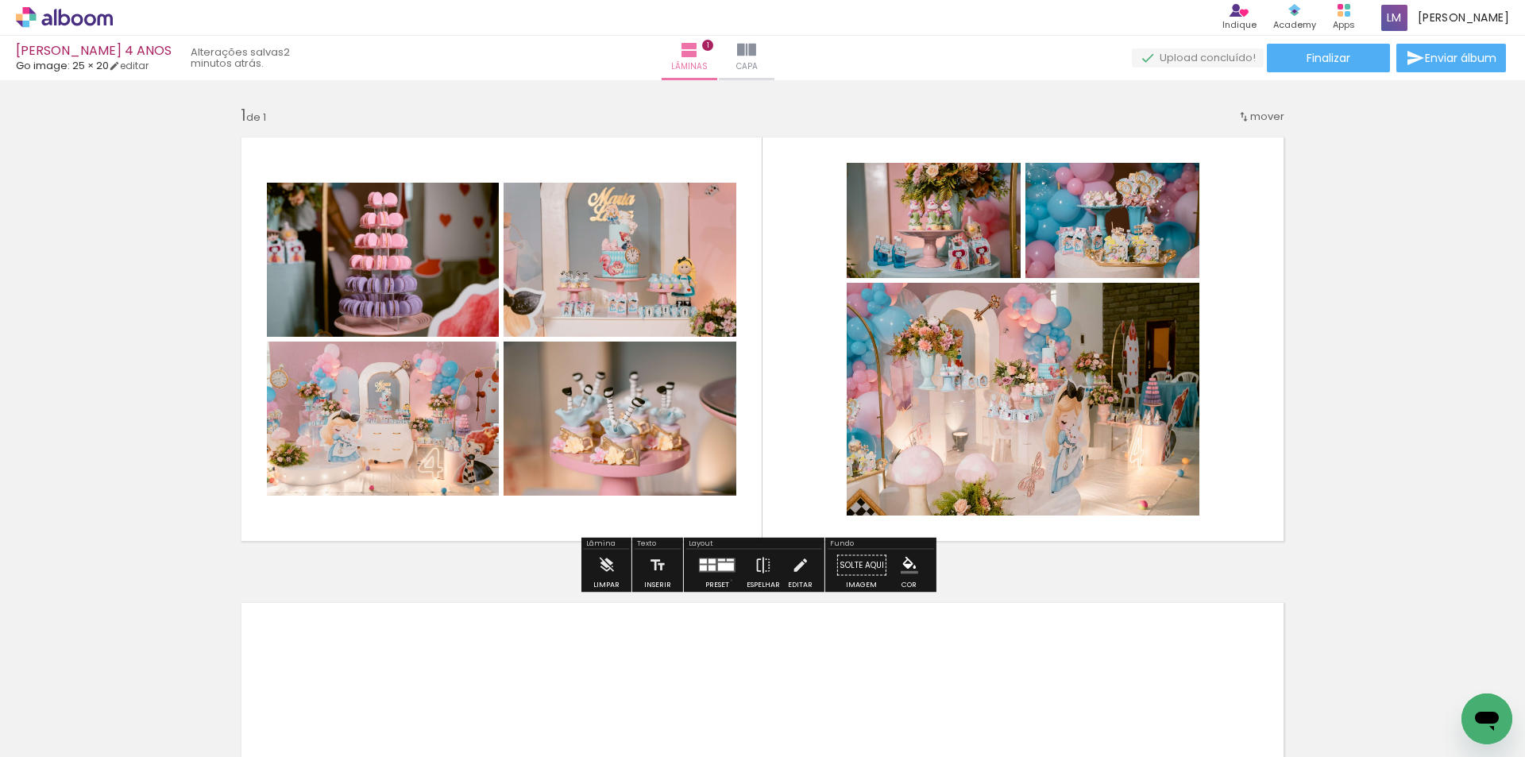
click at [727, 580] on div at bounding box center [717, 566] width 43 height 32
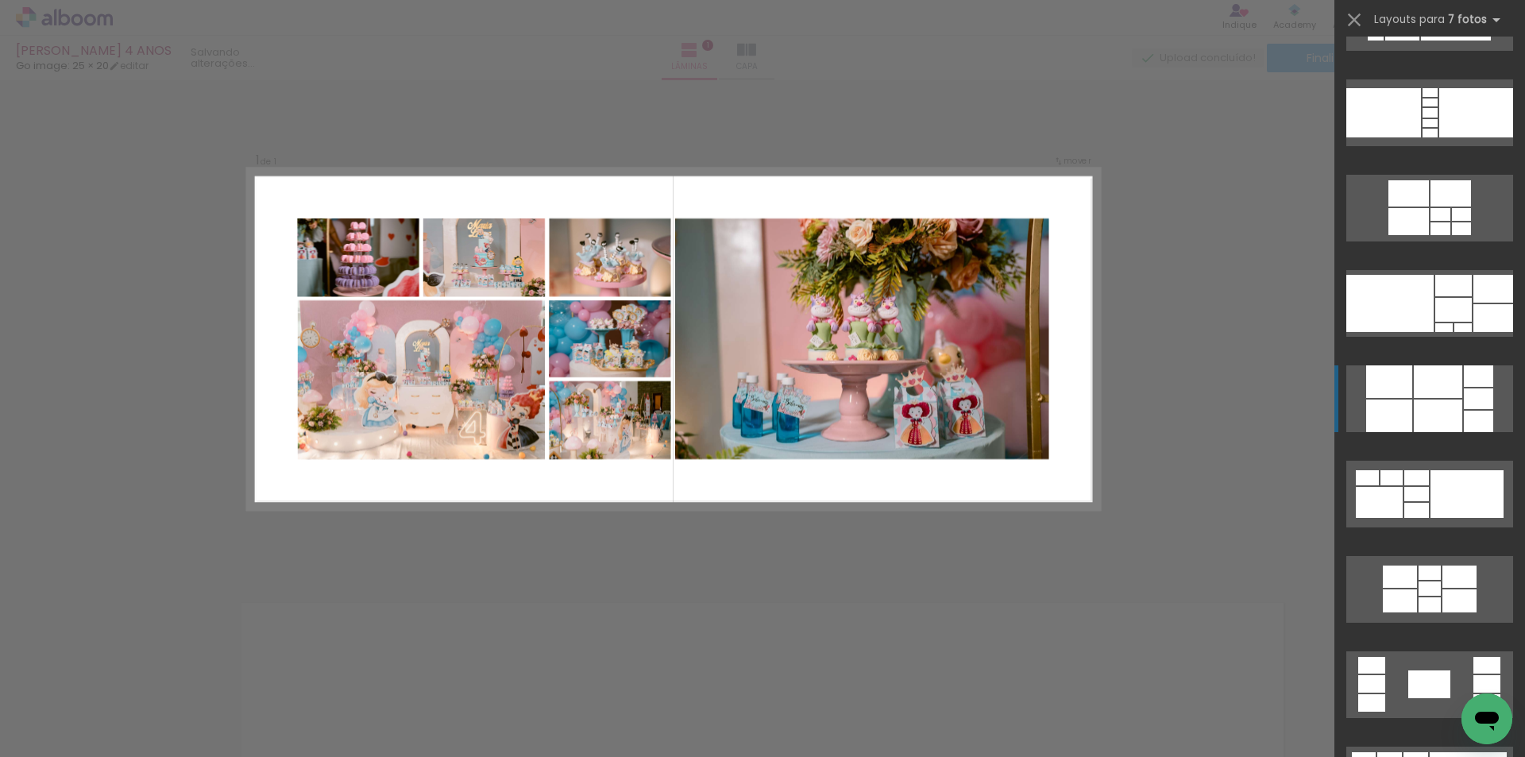
scroll to position [2065, 0]
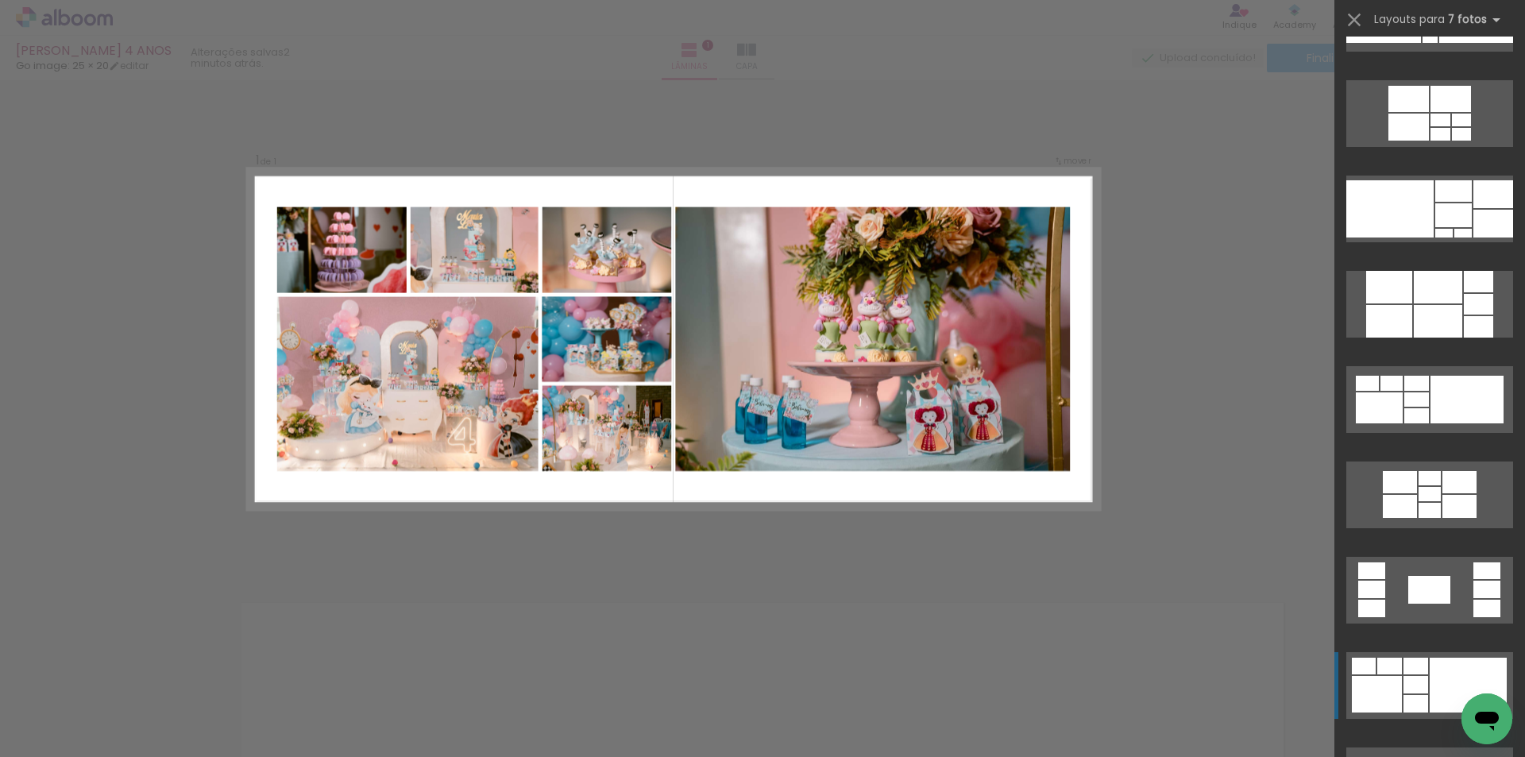
click at [1421, 687] on div at bounding box center [1415, 684] width 25 height 17
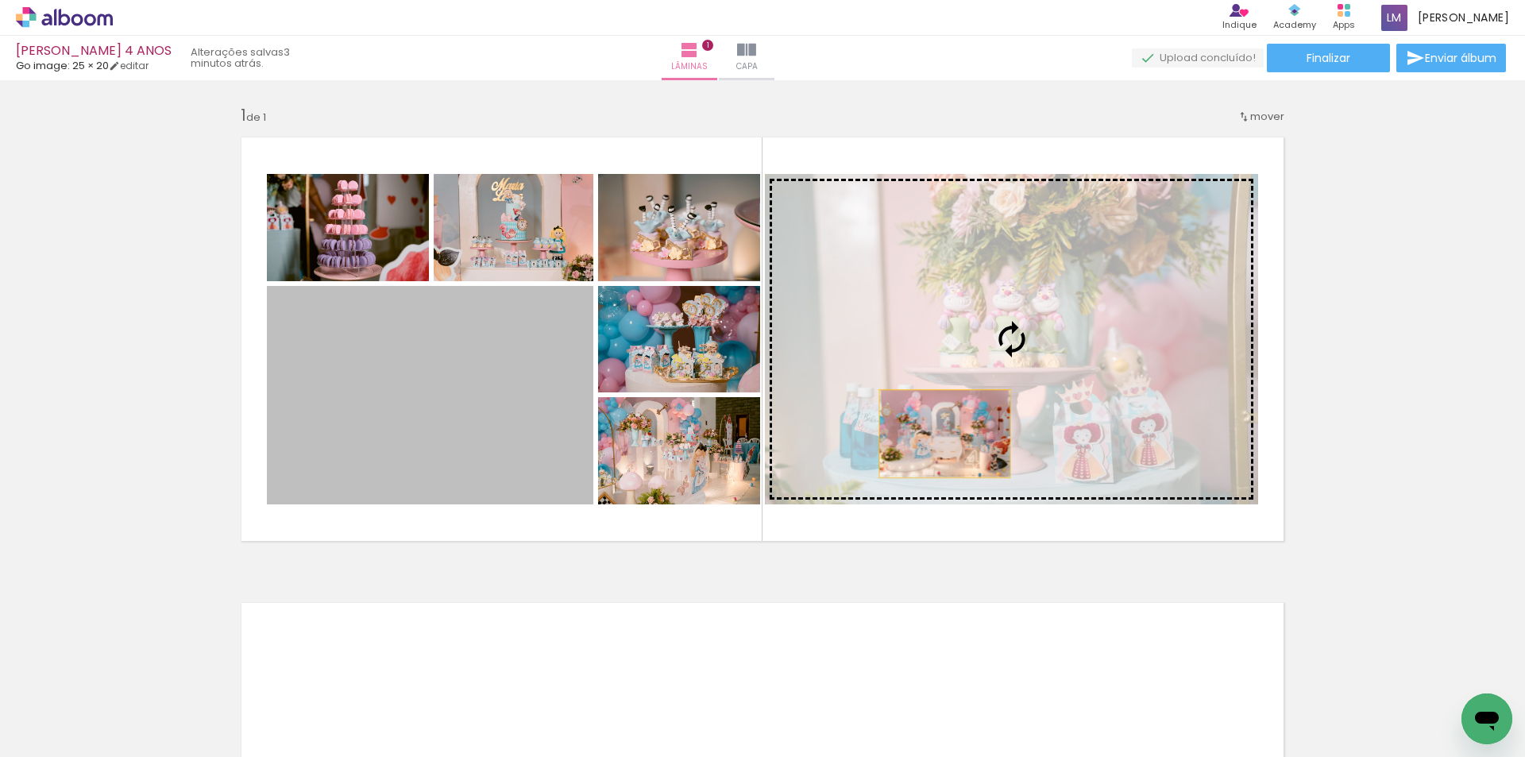
drag, startPoint x: 534, startPoint y: 465, endPoint x: 939, endPoint y: 434, distance: 406.2
click at [0, 0] on slot at bounding box center [0, 0] width 0 height 0
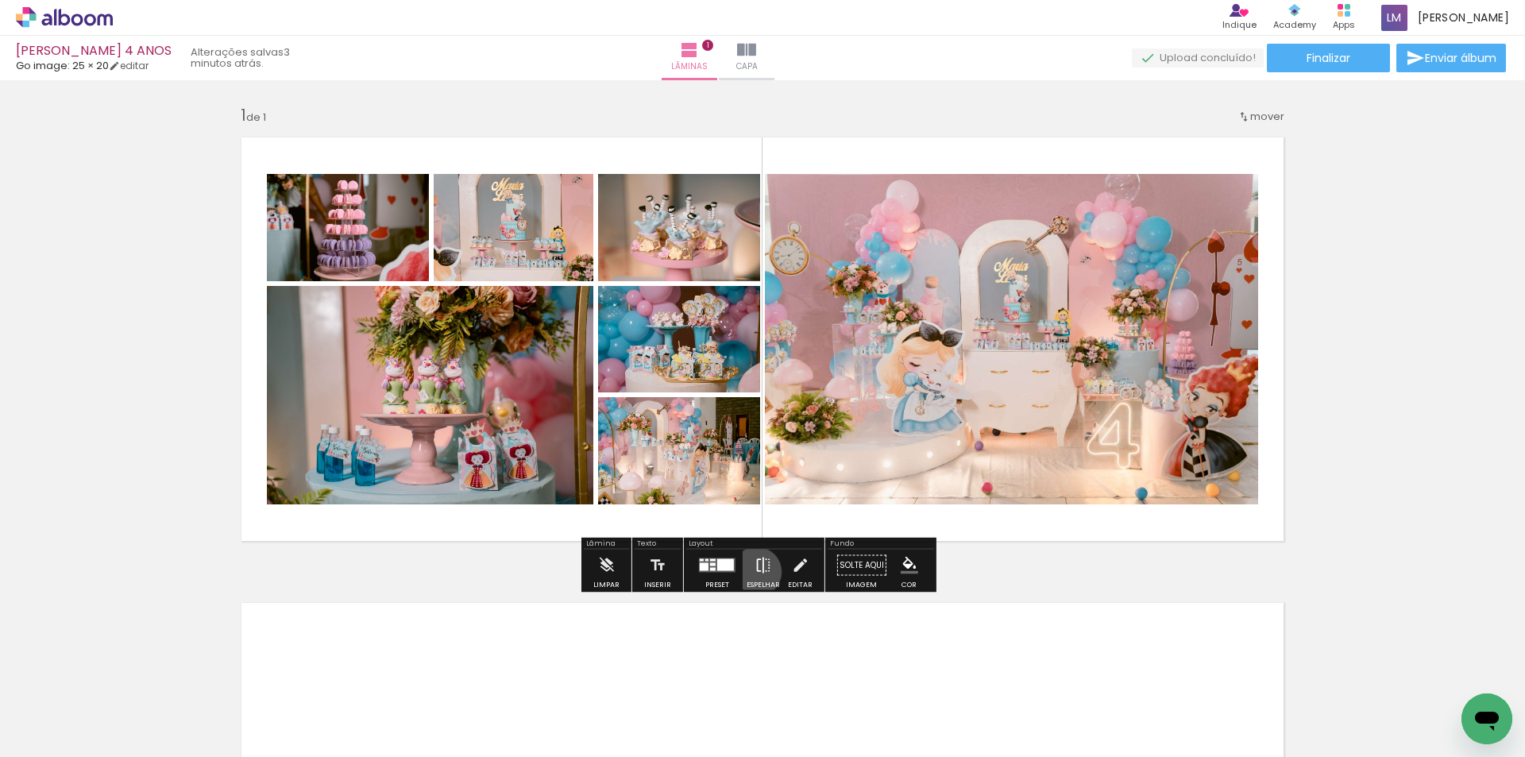
click at [754, 572] on iron-icon at bounding box center [762, 566] width 17 height 32
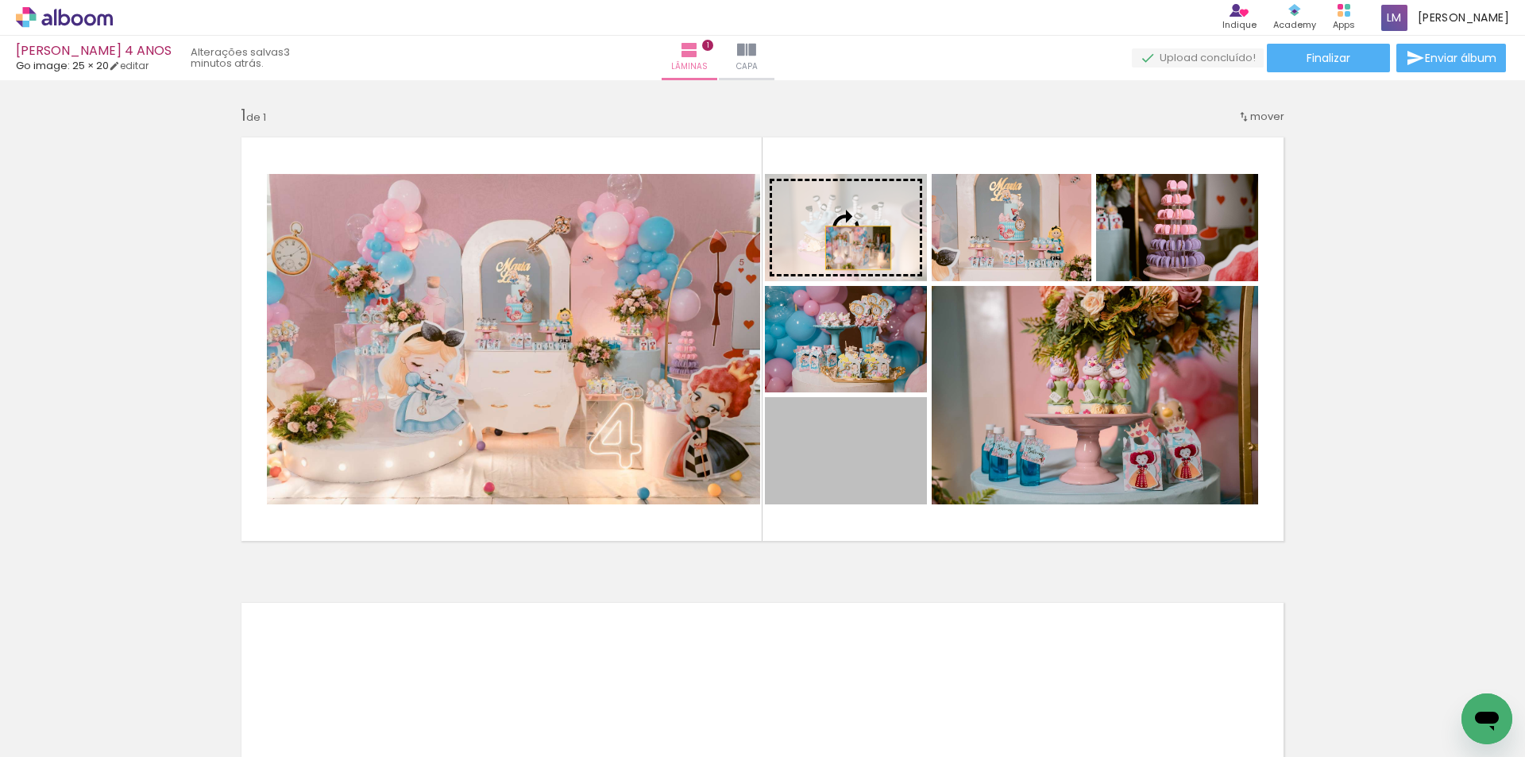
drag, startPoint x: 868, startPoint y: 481, endPoint x: 852, endPoint y: 248, distance: 234.0
click at [0, 0] on slot at bounding box center [0, 0] width 0 height 0
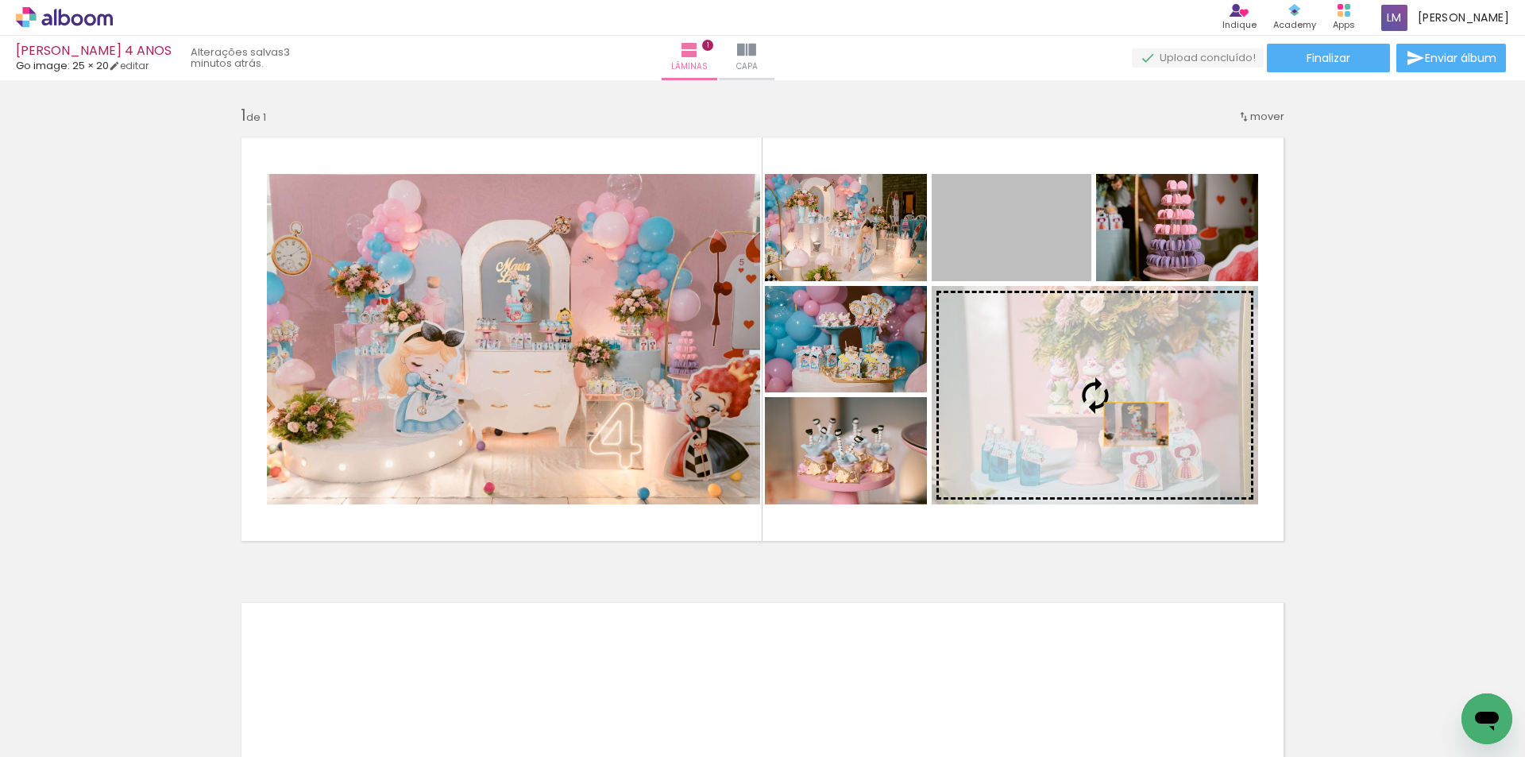
drag, startPoint x: 1039, startPoint y: 246, endPoint x: 1131, endPoint y: 425, distance: 201.0
click at [0, 0] on slot at bounding box center [0, 0] width 0 height 0
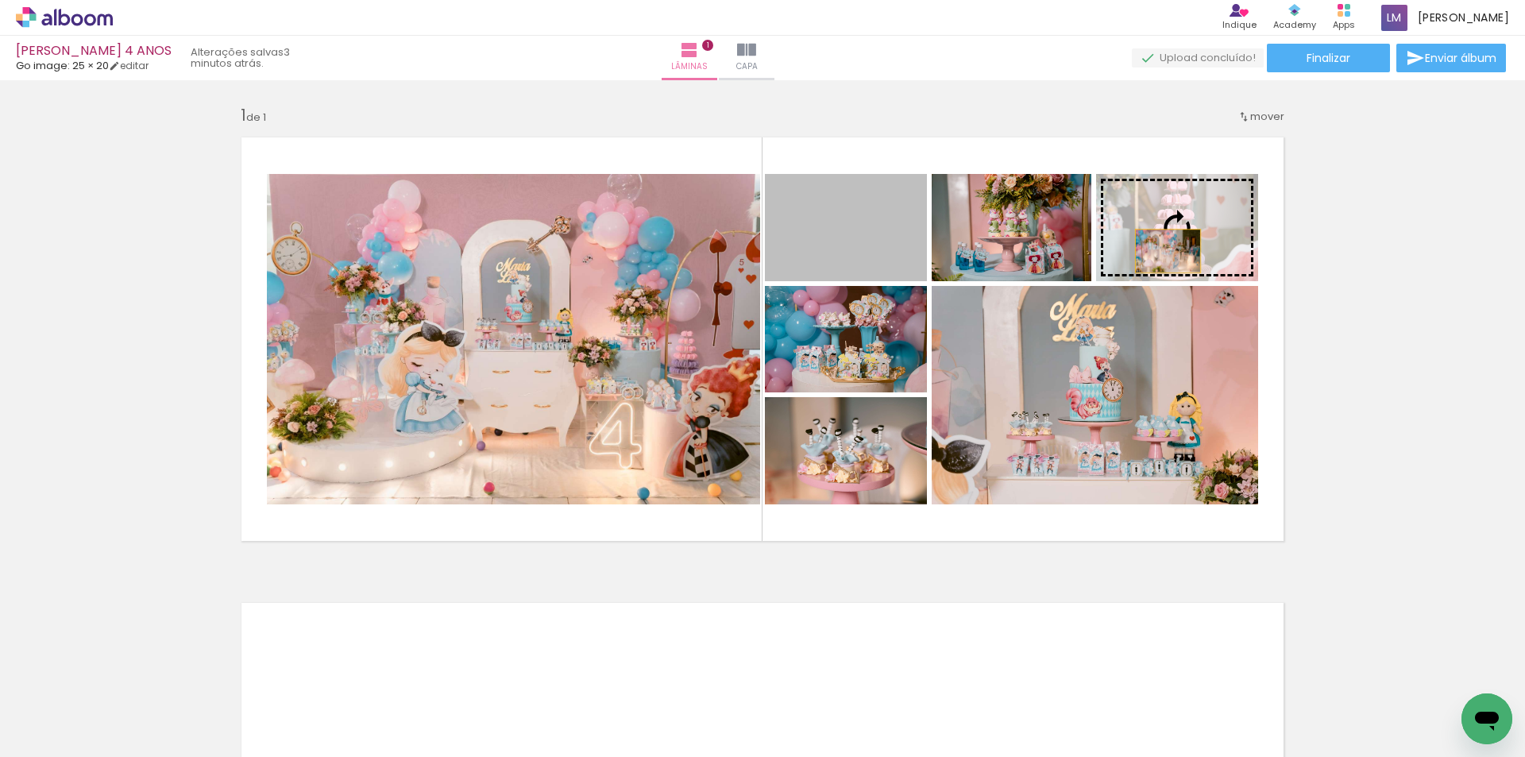
drag, startPoint x: 815, startPoint y: 253, endPoint x: 1164, endPoint y: 250, distance: 349.4
click at [0, 0] on slot at bounding box center [0, 0] width 0 height 0
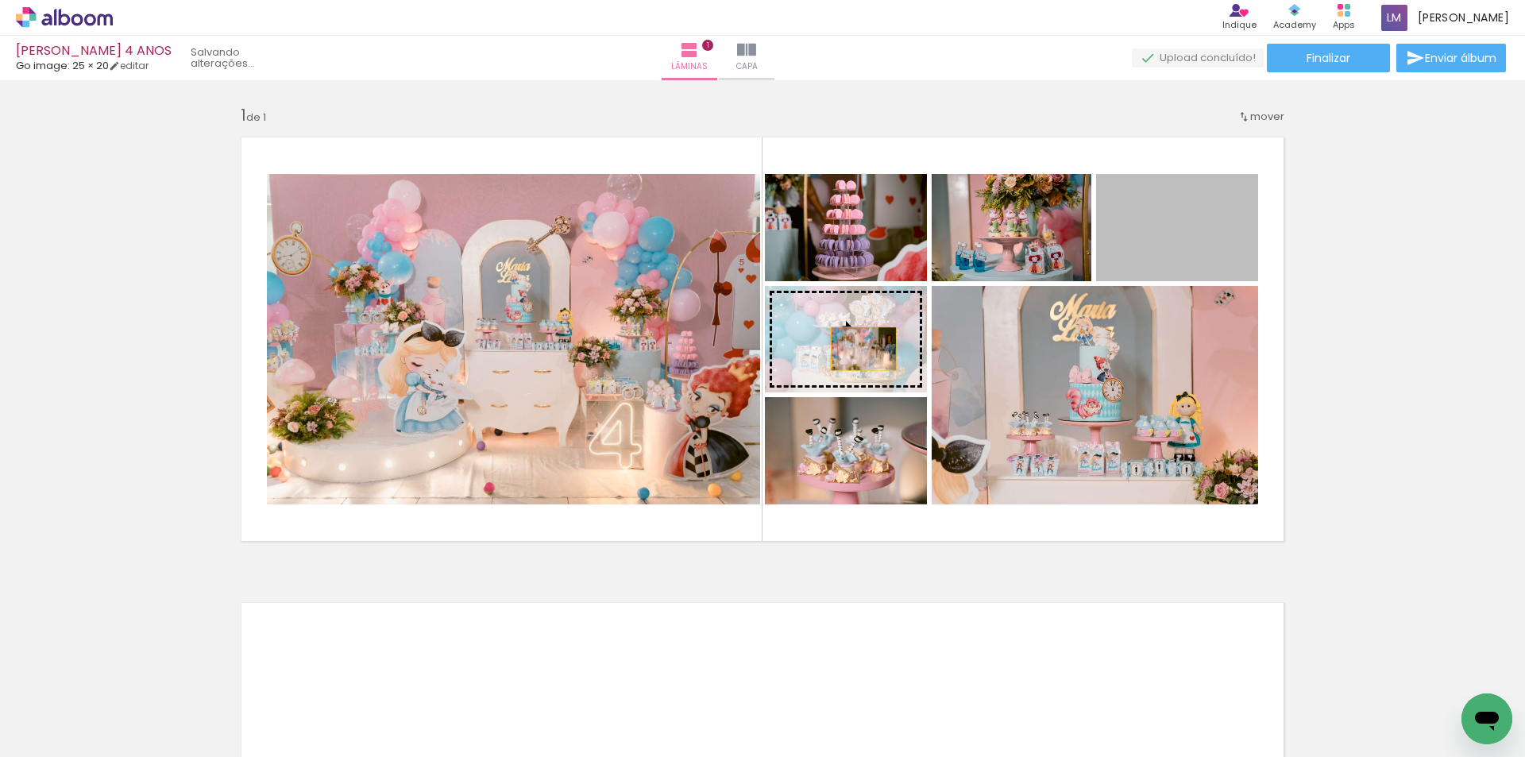
drag, startPoint x: 1173, startPoint y: 245, endPoint x: 858, endPoint y: 349, distance: 332.0
click at [0, 0] on slot at bounding box center [0, 0] width 0 height 0
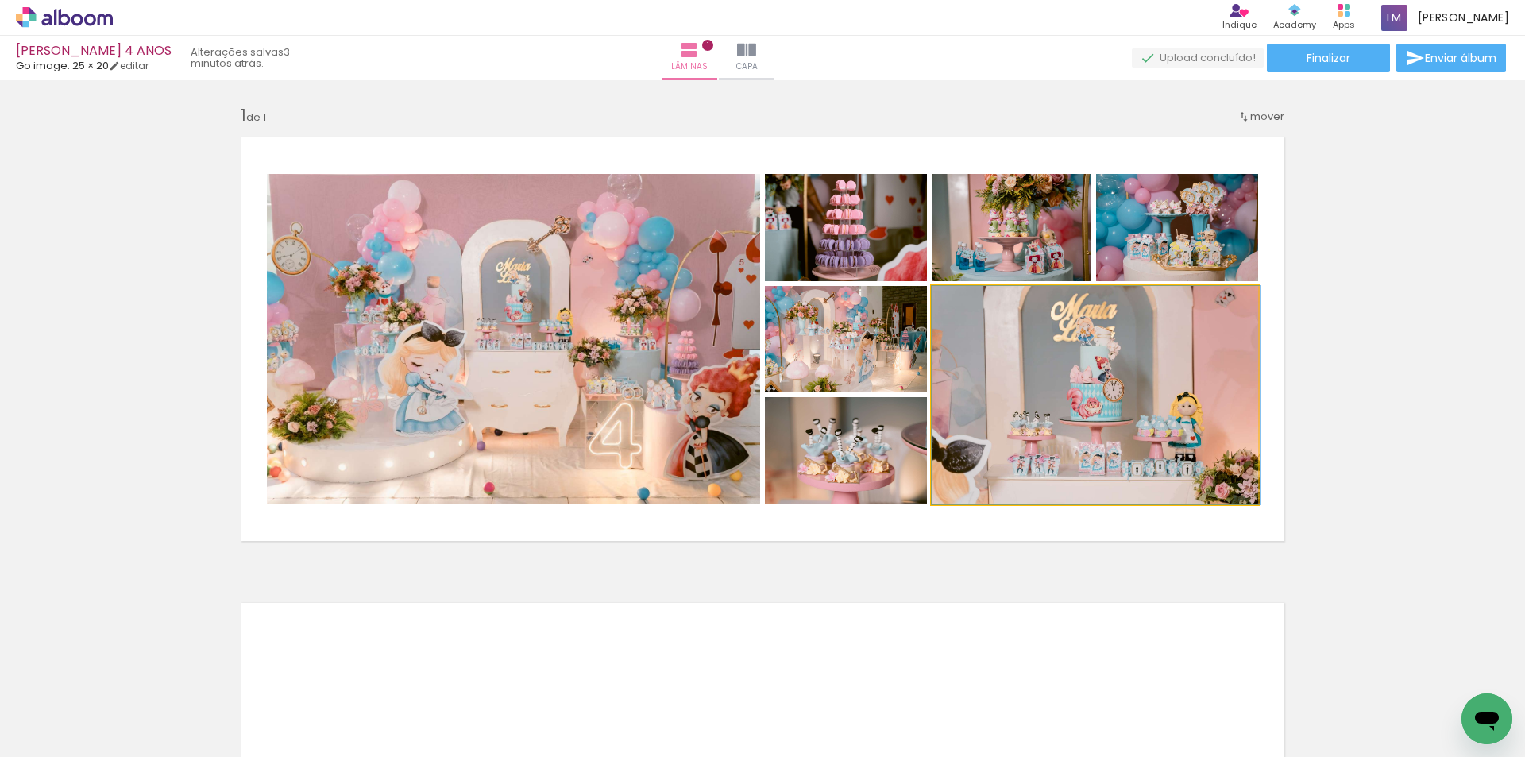
drag, startPoint x: 1126, startPoint y: 424, endPoint x: 1131, endPoint y: 446, distance: 22.7
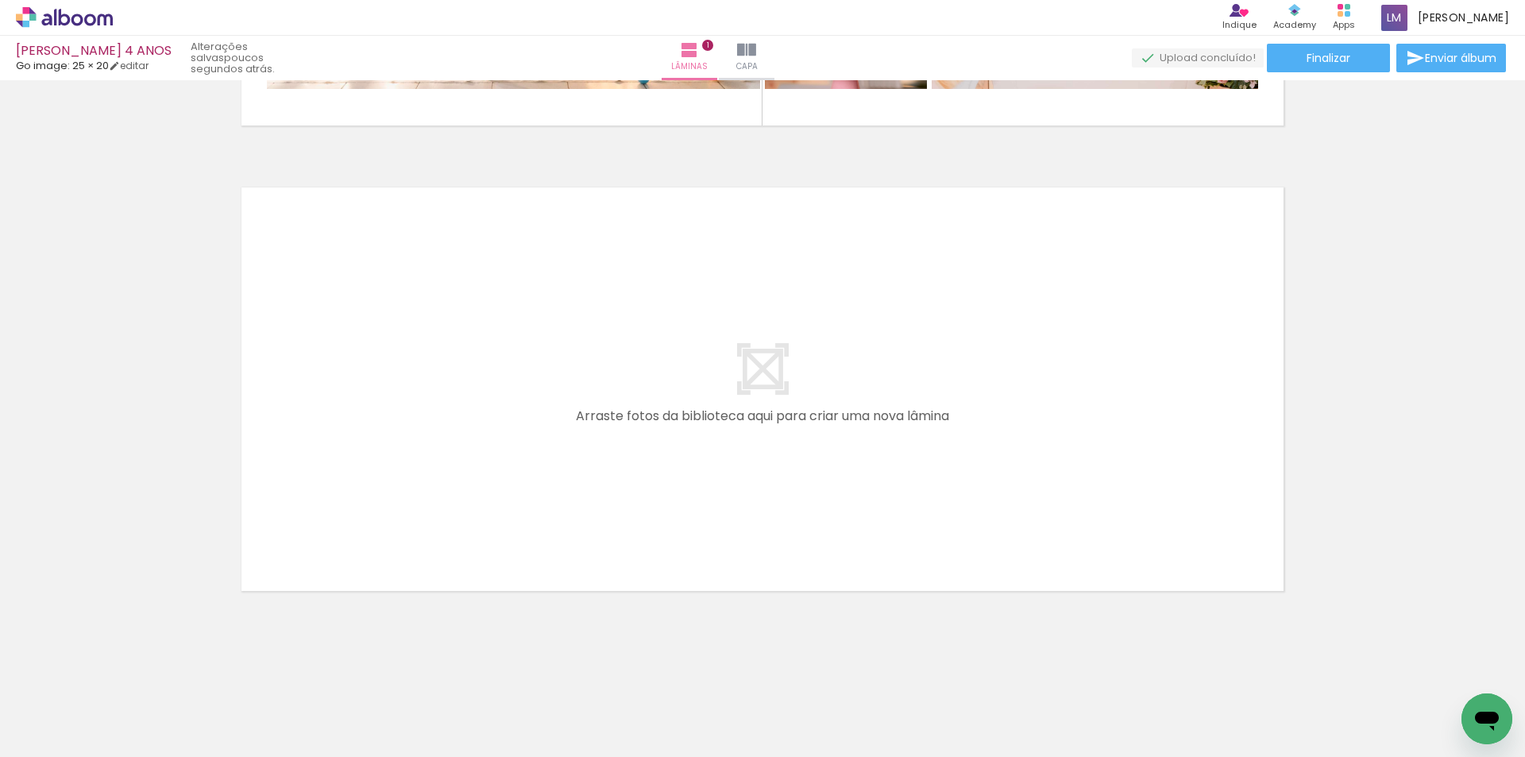
scroll to position [0, 10604]
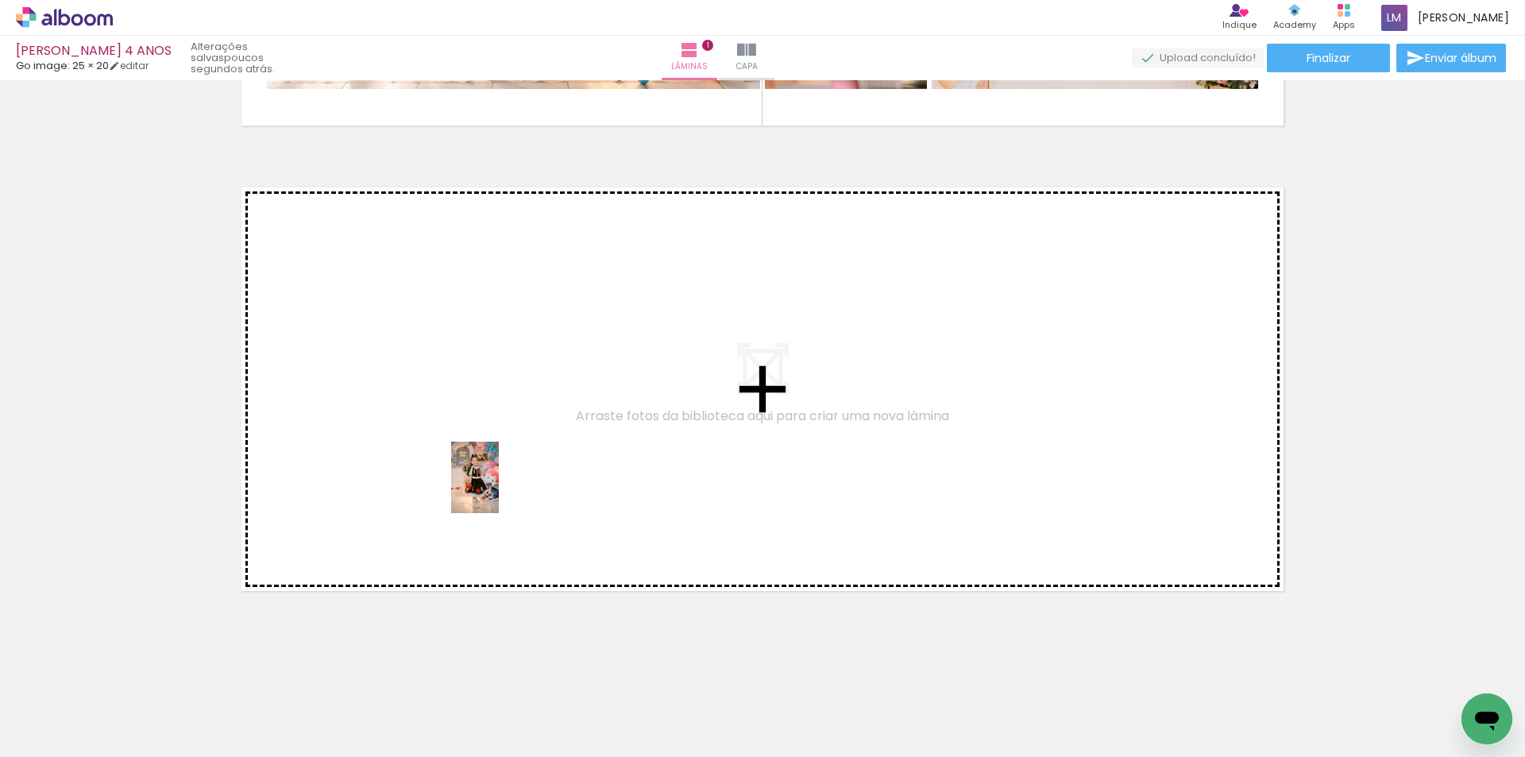
drag, startPoint x: 412, startPoint y: 707, endPoint x: 499, endPoint y: 489, distance: 234.2
click at [499, 489] on quentale-workspace at bounding box center [762, 378] width 1525 height 757
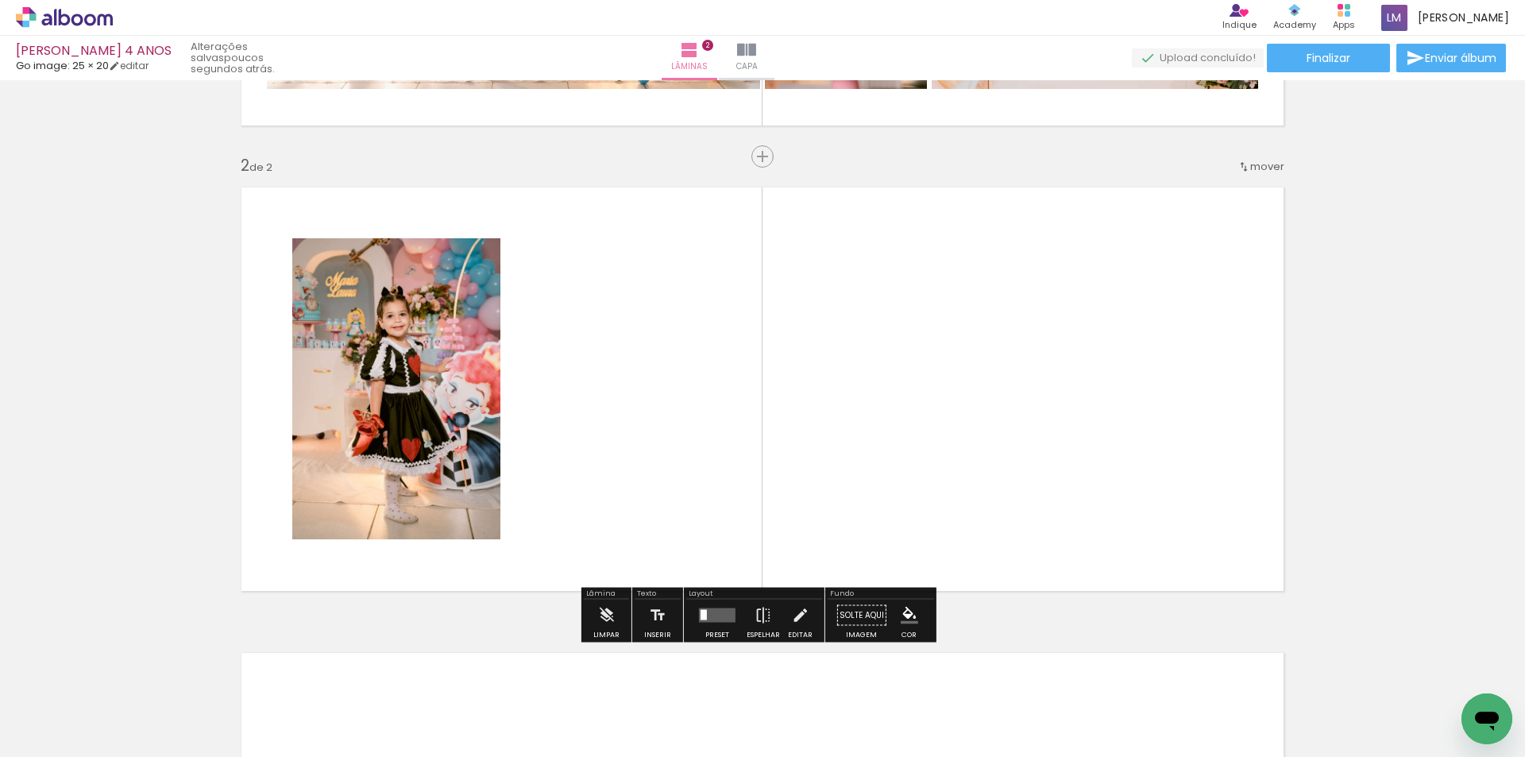
scroll to position [436, 0]
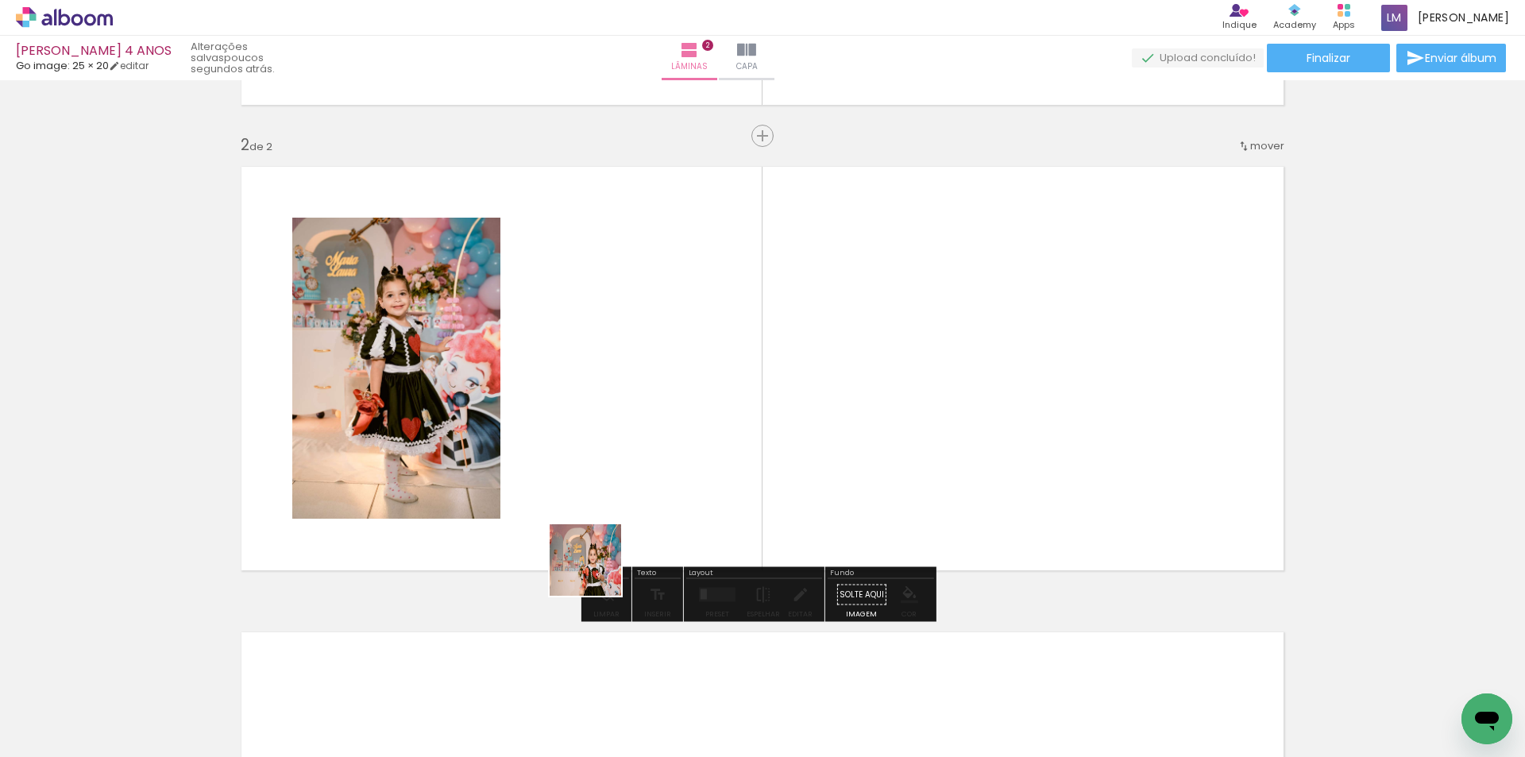
drag, startPoint x: 523, startPoint y: 717, endPoint x: 713, endPoint y: 391, distance: 377.2
click at [713, 391] on quentale-workspace at bounding box center [762, 378] width 1525 height 757
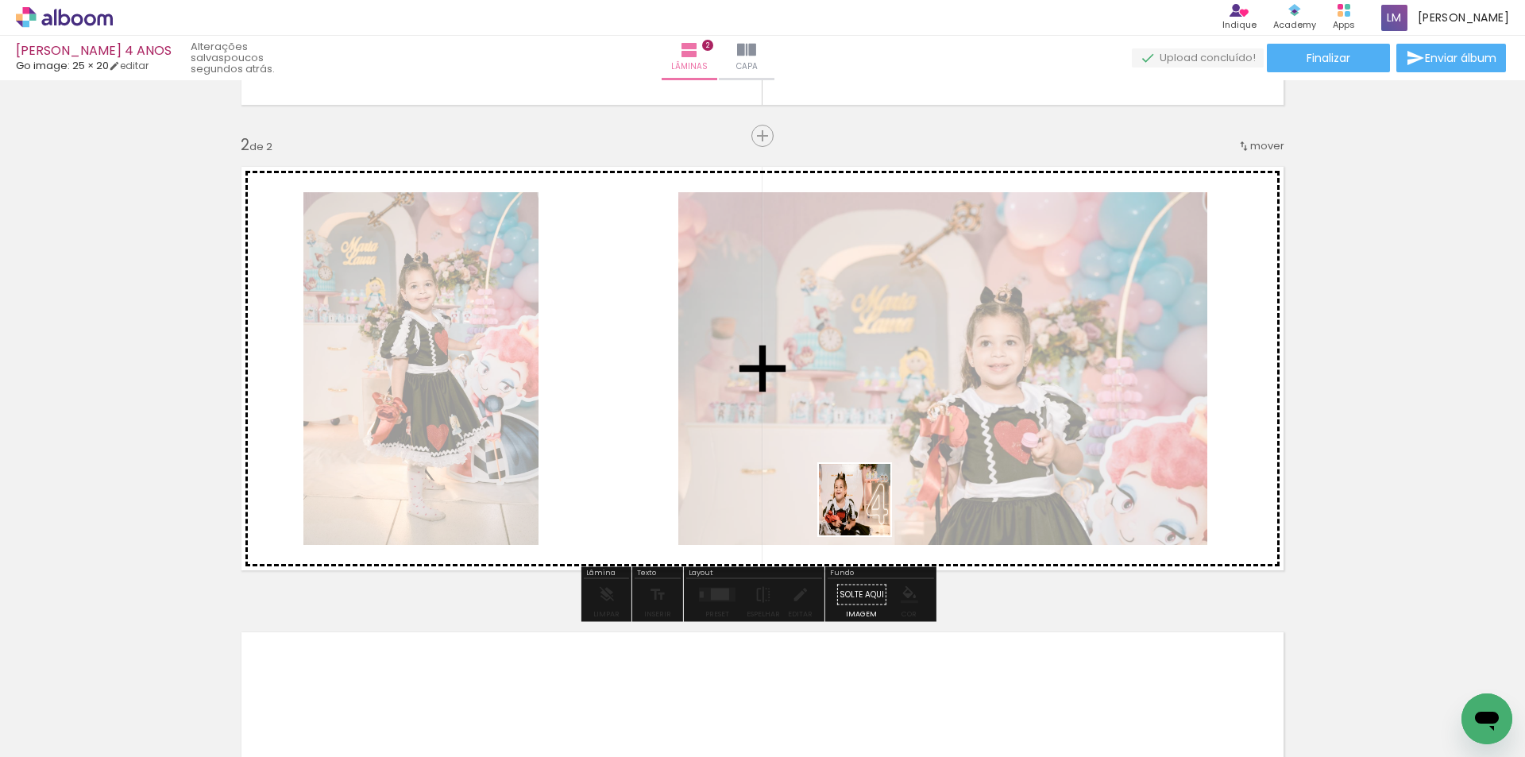
drag, startPoint x: 762, startPoint y: 711, endPoint x: 866, endPoint y: 511, distance: 226.6
click at [866, 511] on quentale-workspace at bounding box center [762, 378] width 1525 height 757
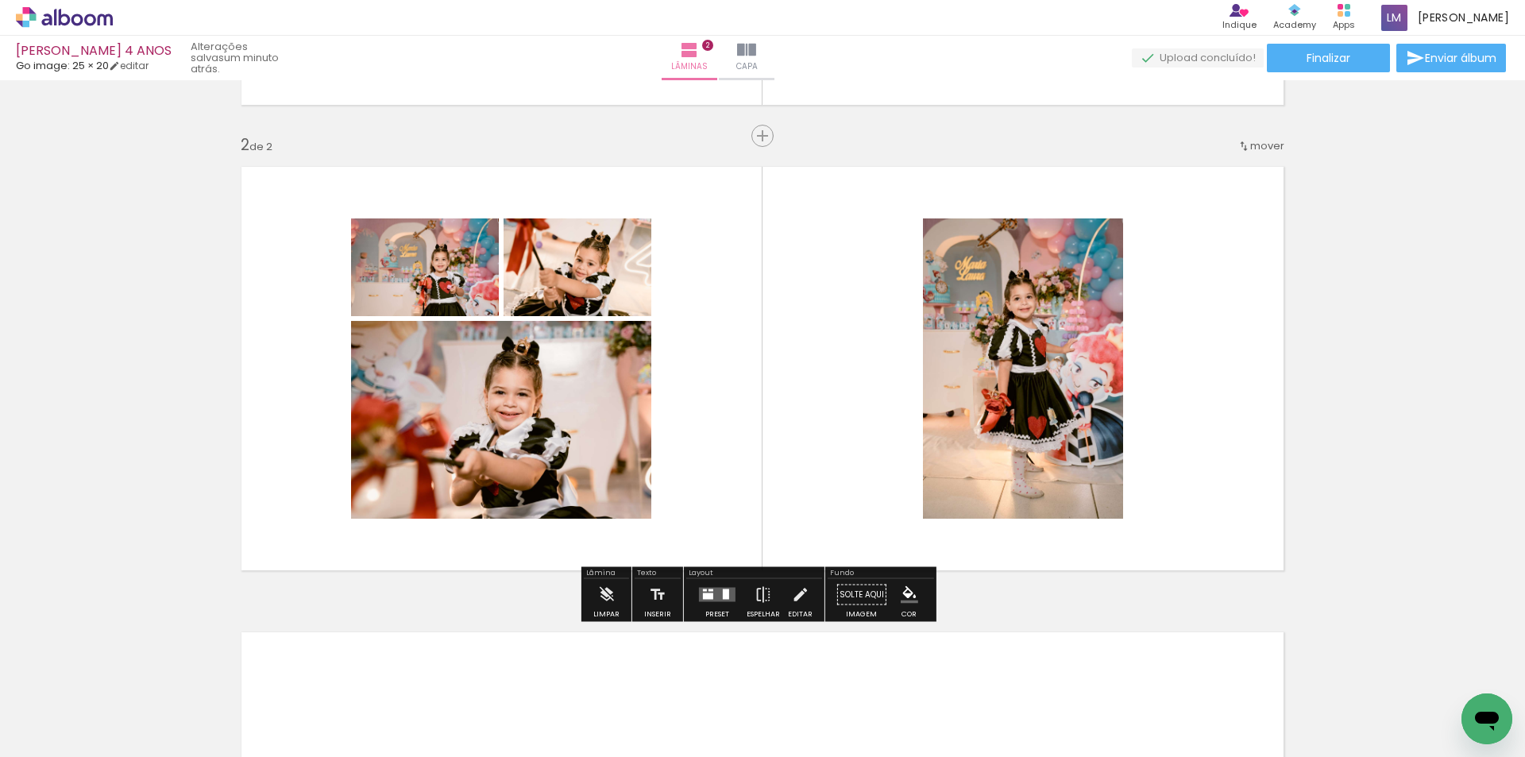
click at [1300, 719] on div at bounding box center [1294, 703] width 79 height 52
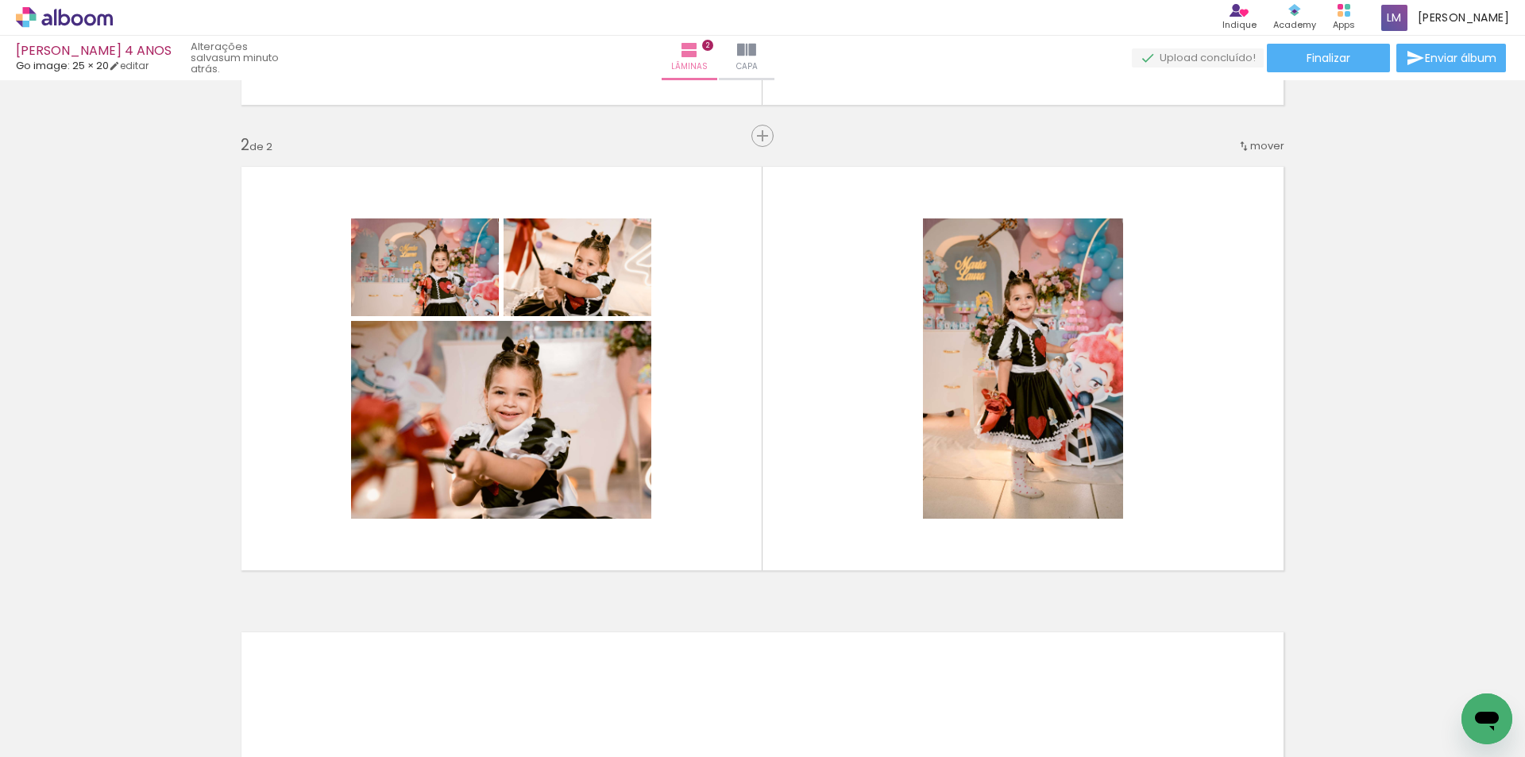
drag, startPoint x: 1042, startPoint y: 715, endPoint x: 988, endPoint y: 498, distance: 224.2
click at [988, 499] on quentale-workspace at bounding box center [762, 378] width 1525 height 757
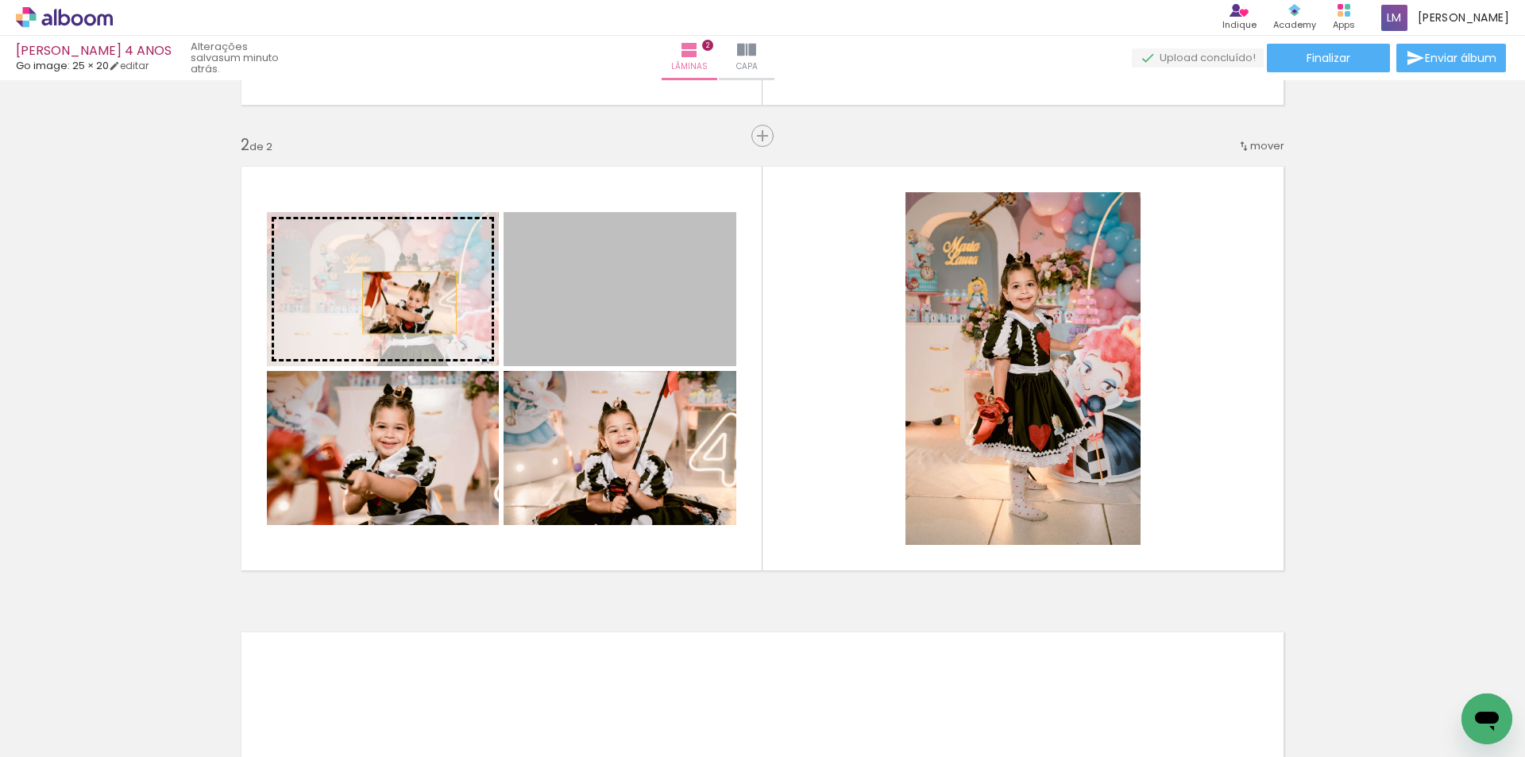
drag, startPoint x: 665, startPoint y: 322, endPoint x: 403, endPoint y: 303, distance: 262.7
click at [0, 0] on slot at bounding box center [0, 0] width 0 height 0
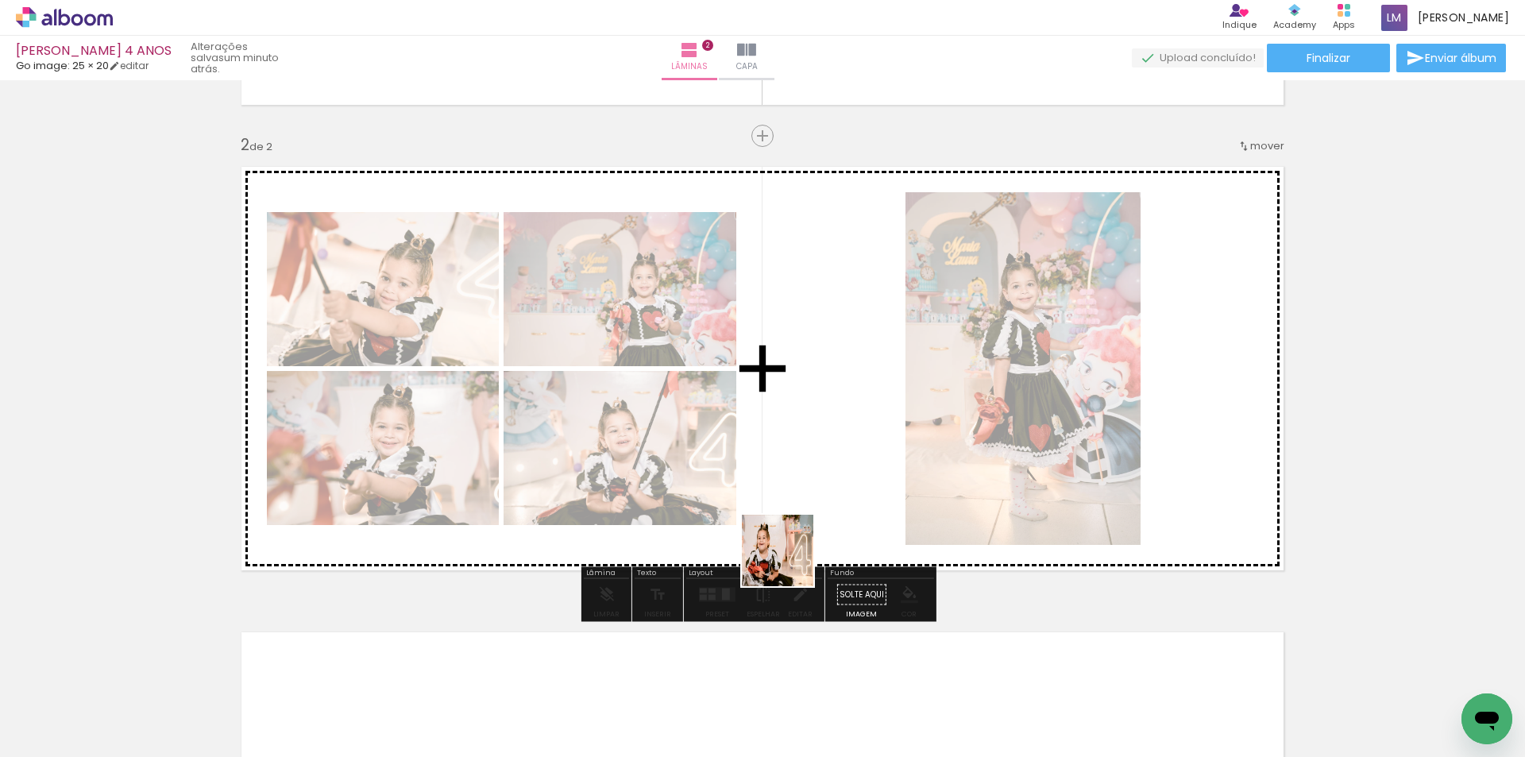
drag, startPoint x: 762, startPoint y: 709, endPoint x: 800, endPoint y: 407, distance: 304.2
click at [800, 407] on quentale-workspace at bounding box center [762, 378] width 1525 height 757
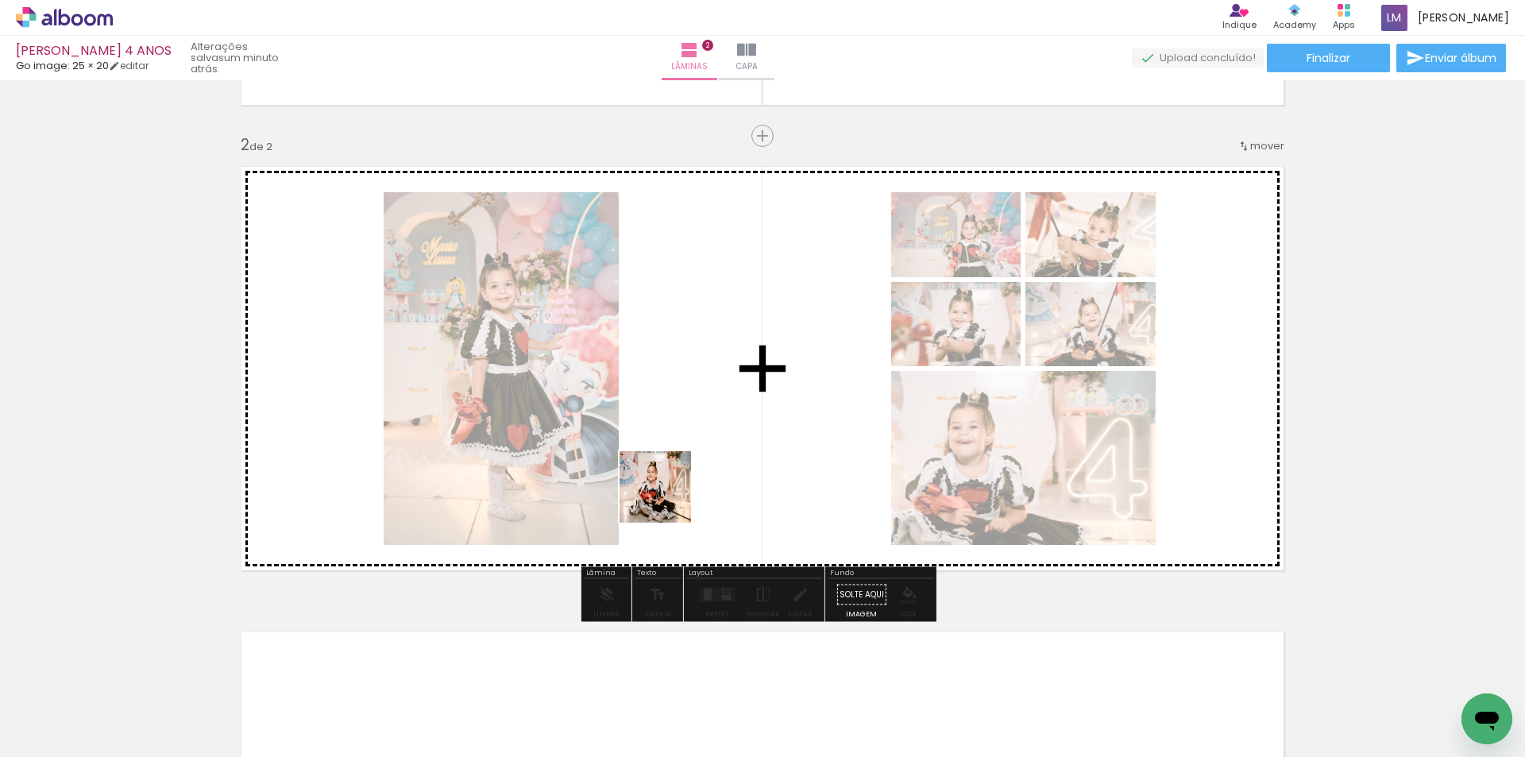
drag, startPoint x: 651, startPoint y: 719, endPoint x: 667, endPoint y: 494, distance: 225.3
click at [667, 494] on quentale-workspace at bounding box center [762, 378] width 1525 height 757
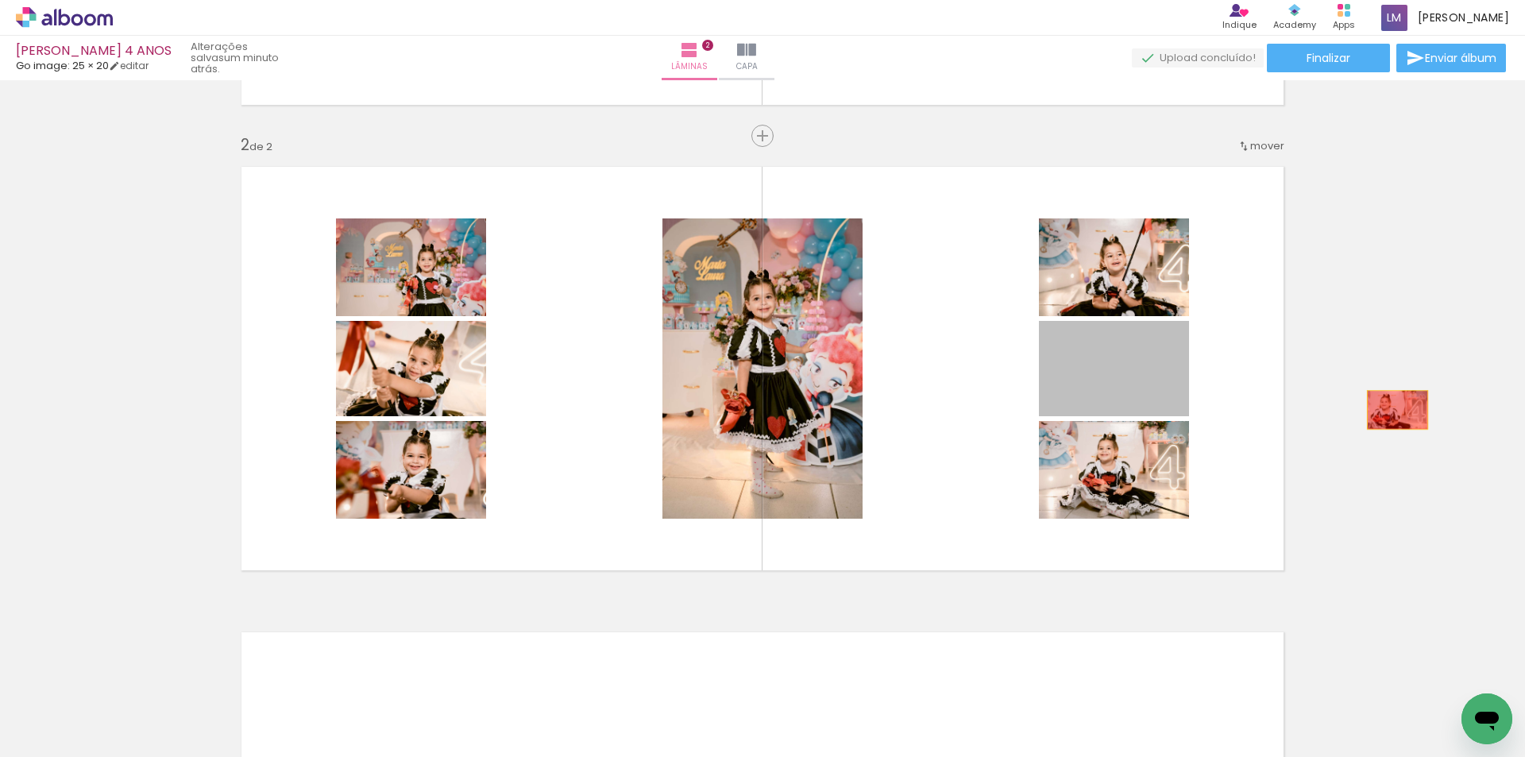
drag, startPoint x: 1136, startPoint y: 394, endPoint x: 1391, endPoint y: 410, distance: 256.2
click at [1391, 410] on div "Inserir lâmina 1 de 2 Inserir lâmina 2 de 2" at bounding box center [762, 348] width 1525 height 1397
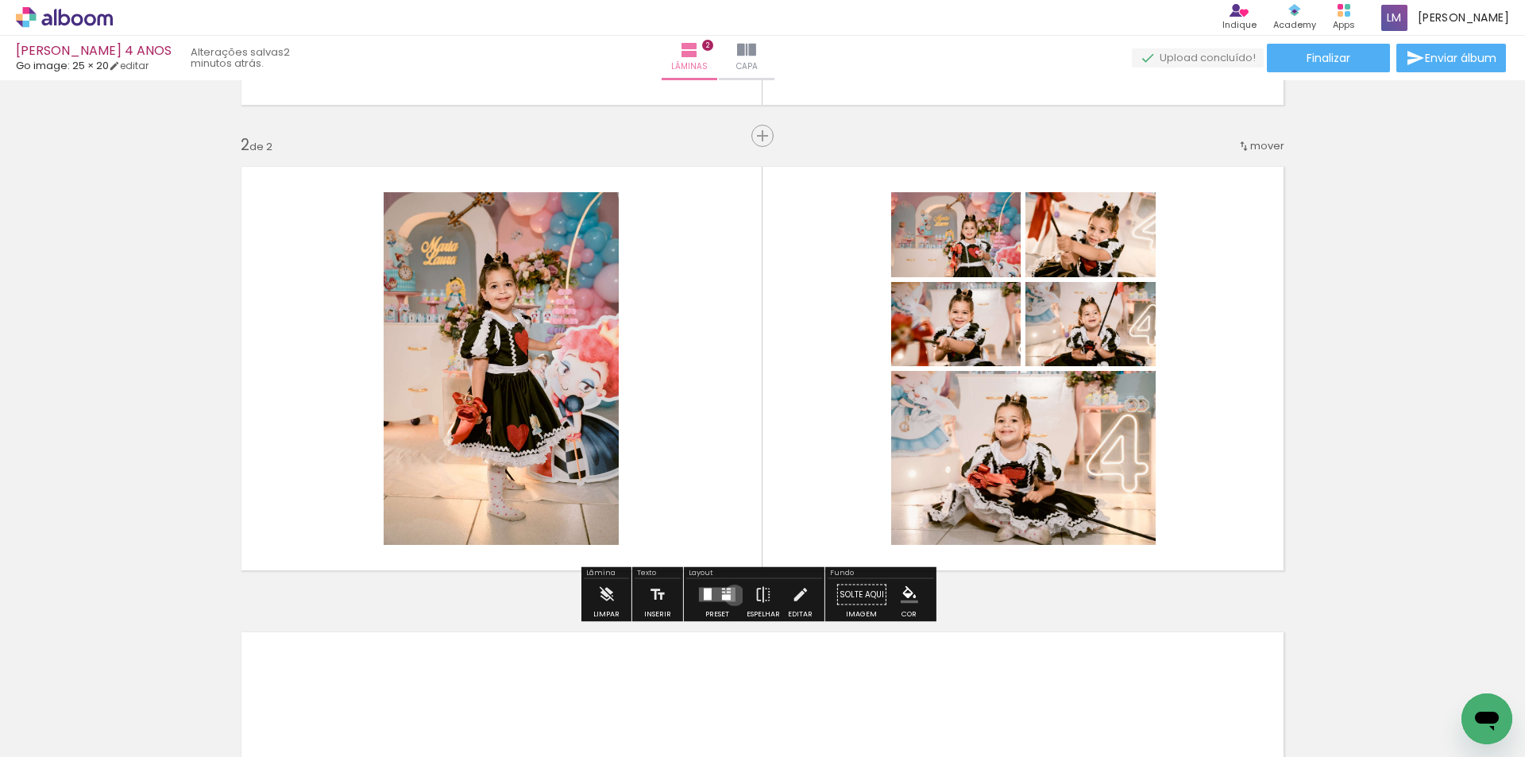
click at [731, 595] on quentale-layouter at bounding box center [717, 595] width 37 height 14
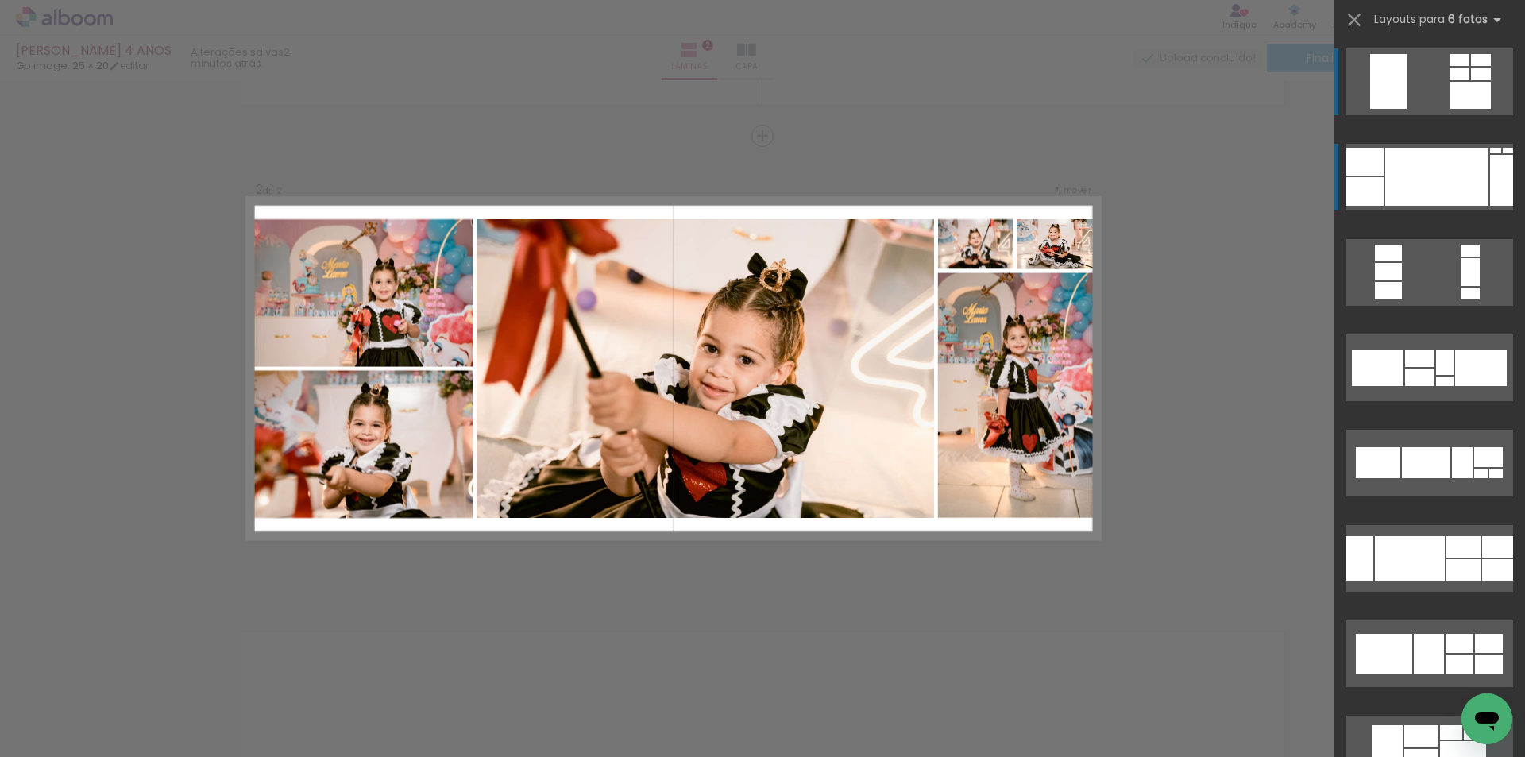
click at [1456, 170] on div at bounding box center [1436, 177] width 103 height 58
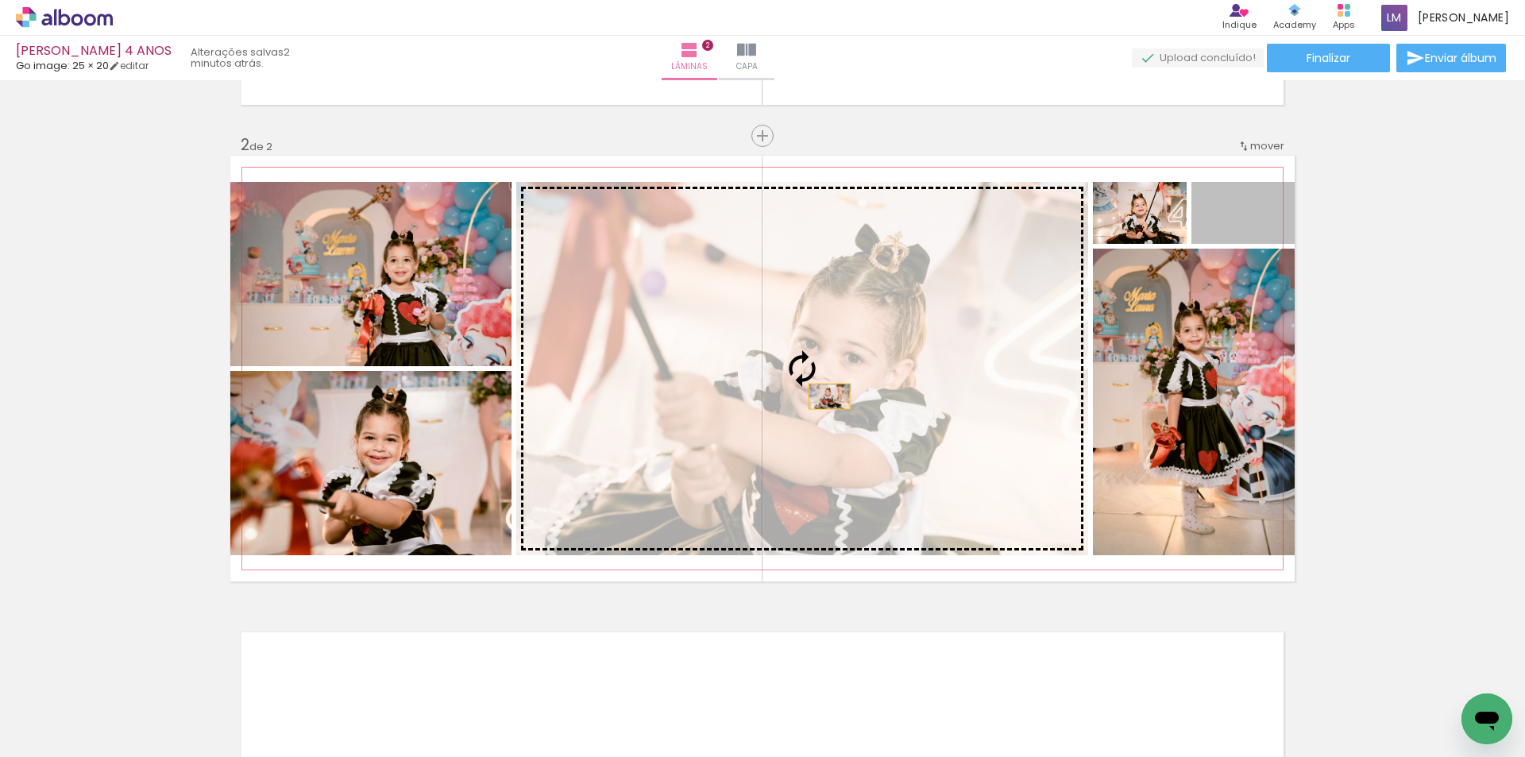
drag, startPoint x: 1265, startPoint y: 231, endPoint x: 823, endPoint y: 396, distance: 471.4
click at [0, 0] on slot at bounding box center [0, 0] width 0 height 0
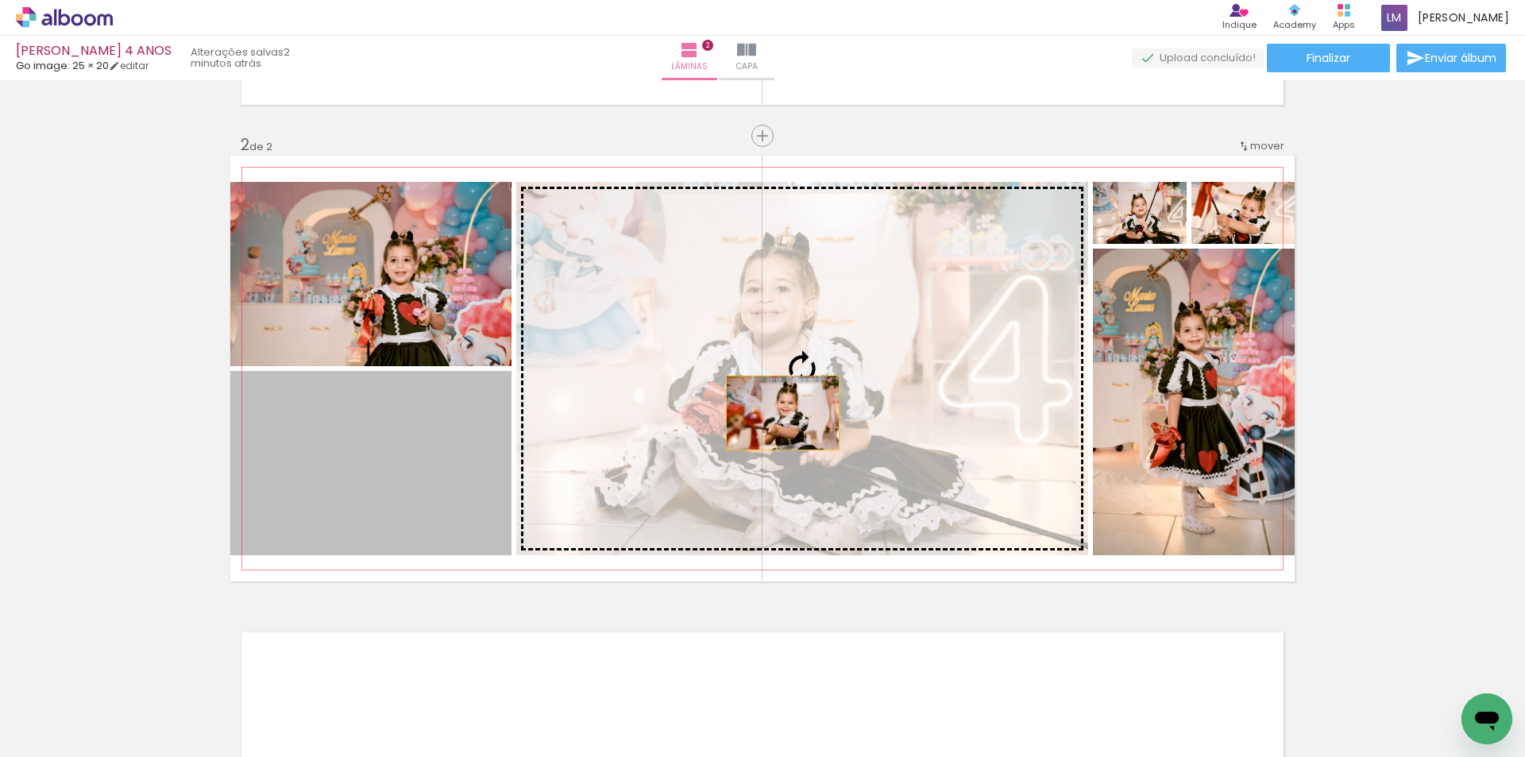
drag, startPoint x: 389, startPoint y: 481, endPoint x: 781, endPoint y: 411, distance: 398.4
click at [0, 0] on slot at bounding box center [0, 0] width 0 height 0
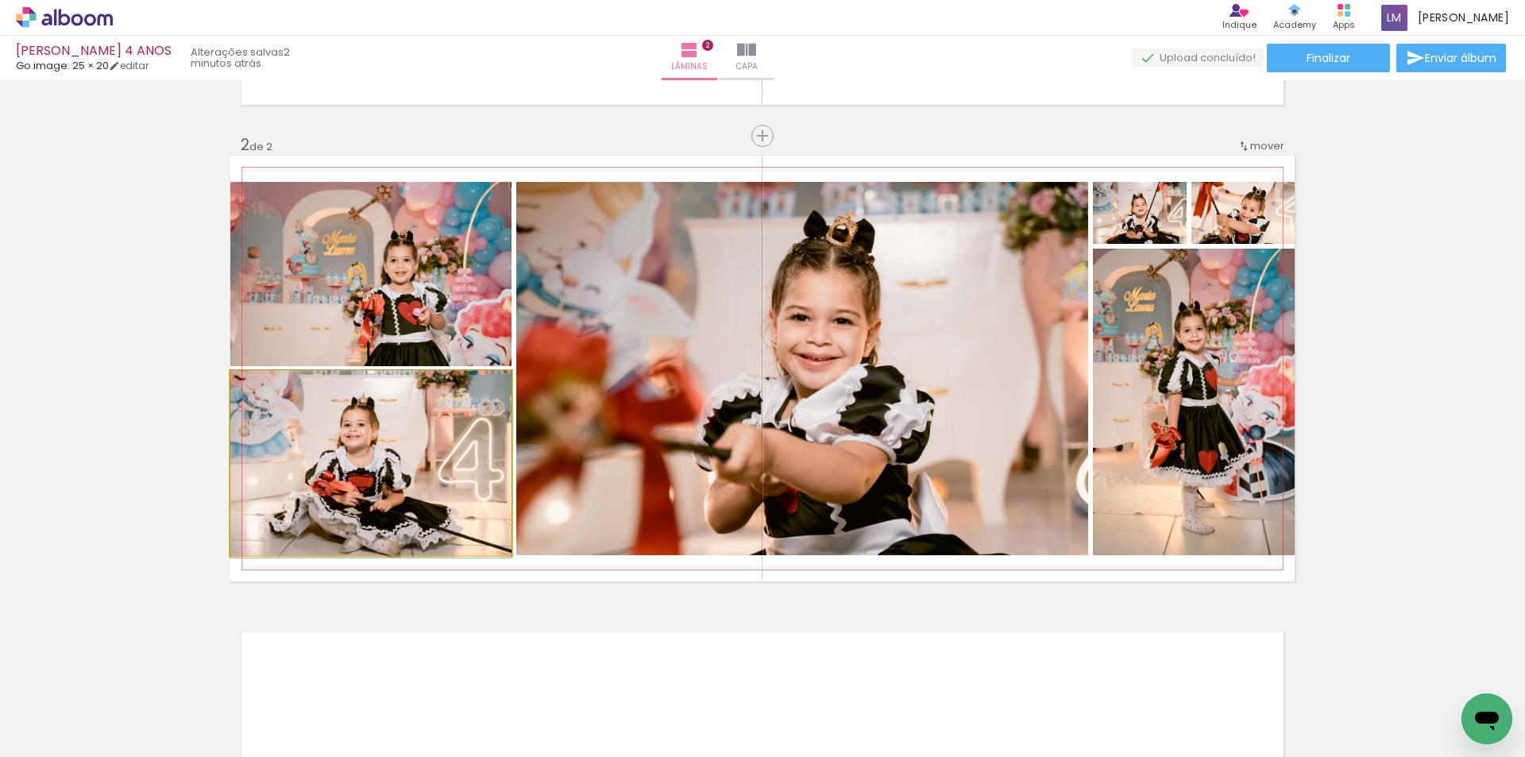
drag, startPoint x: 432, startPoint y: 449, endPoint x: 446, endPoint y: 449, distance: 14.3
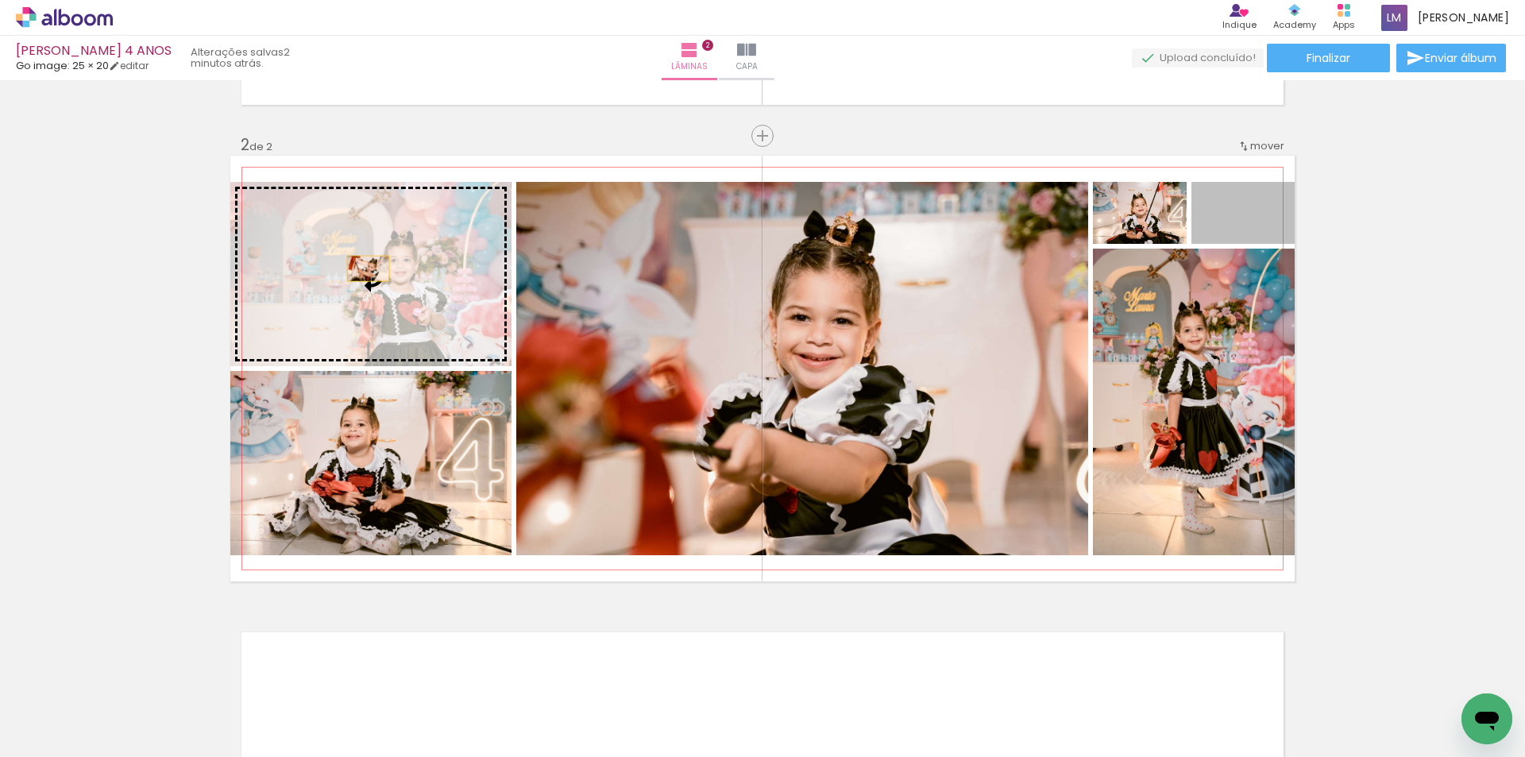
drag, startPoint x: 1260, startPoint y: 229, endPoint x: 362, endPoint y: 268, distance: 899.0
click at [0, 0] on slot at bounding box center [0, 0] width 0 height 0
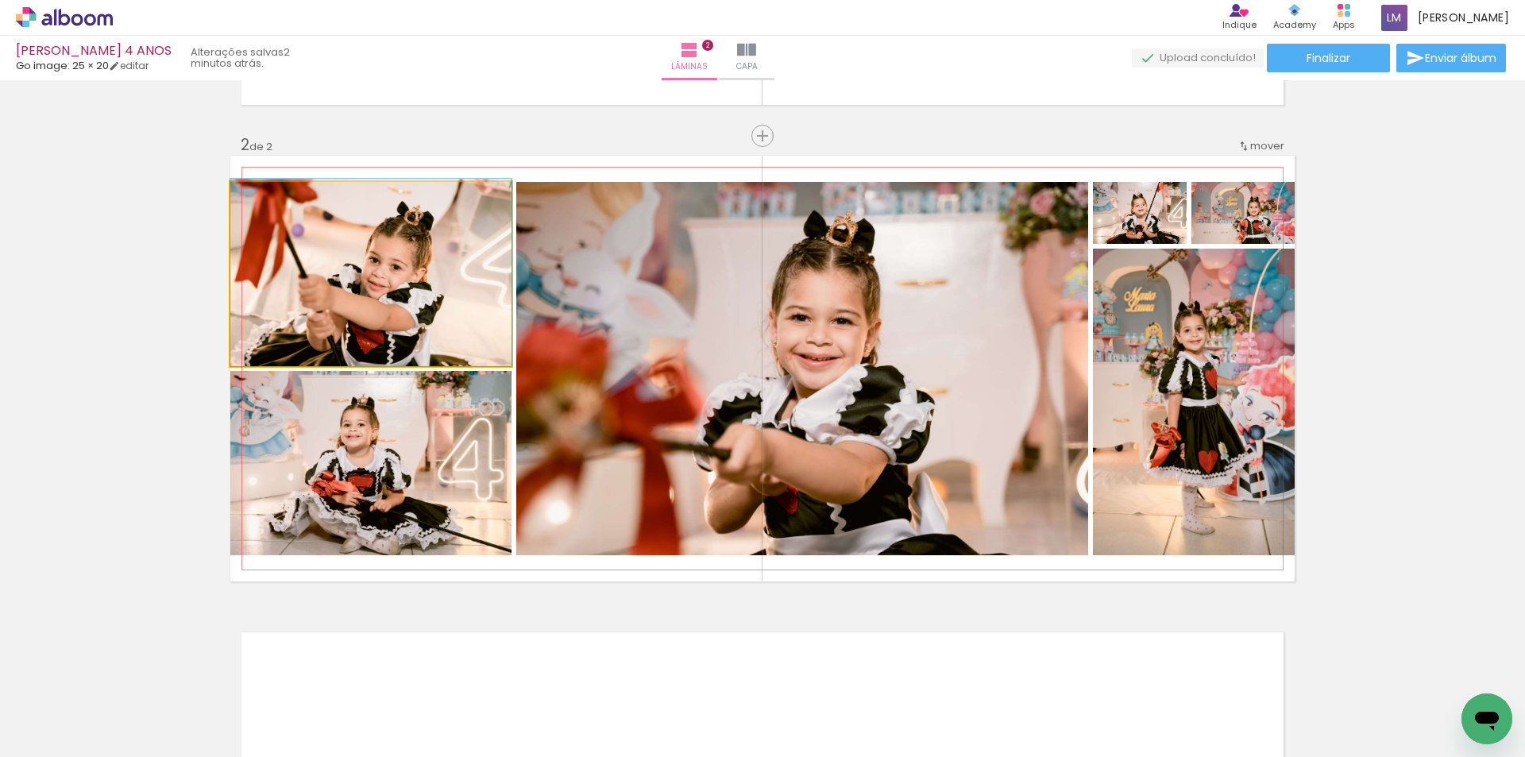
drag, startPoint x: 381, startPoint y: 330, endPoint x: 395, endPoint y: 326, distance: 14.3
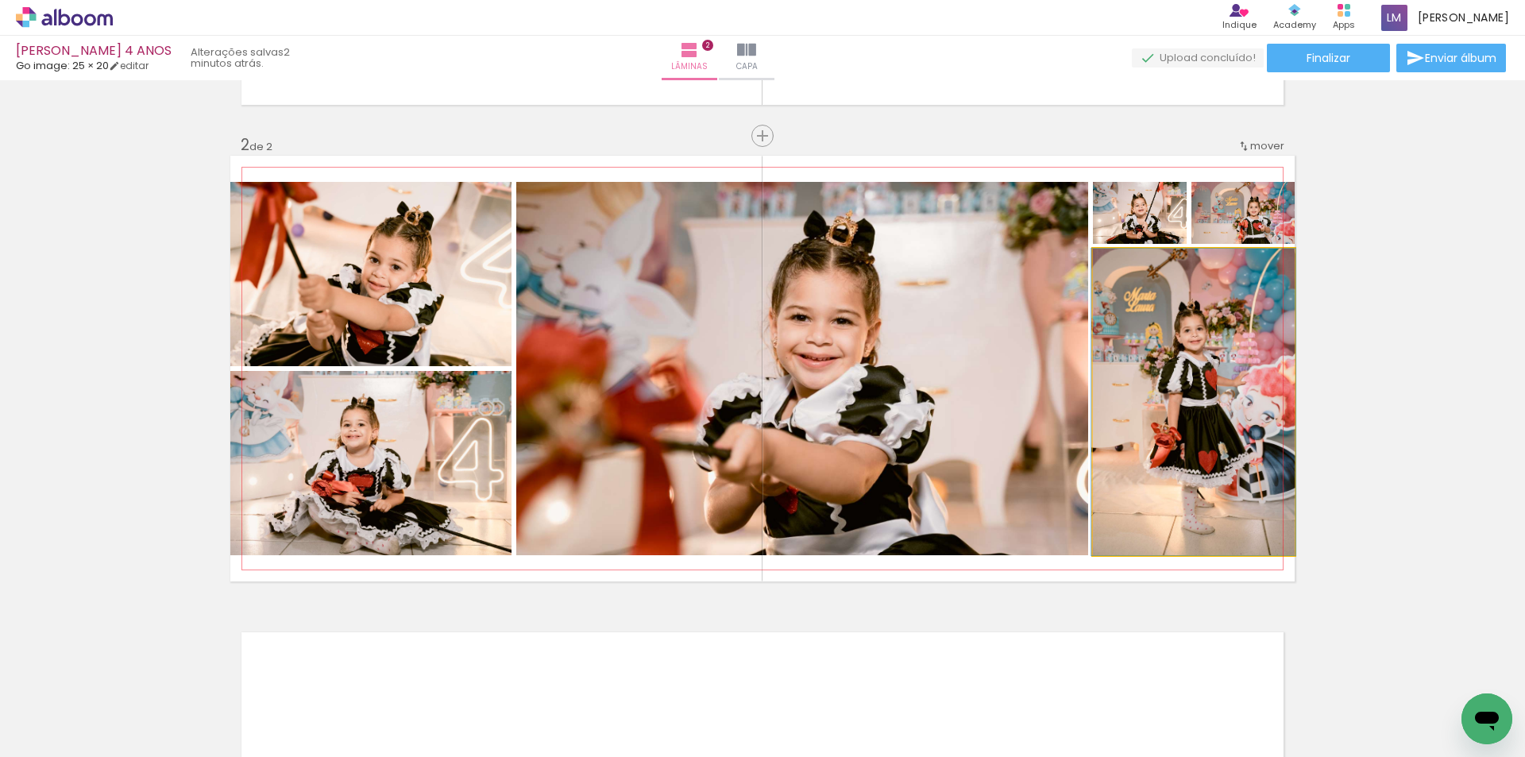
click at [1175, 361] on quentale-photo at bounding box center [1194, 402] width 202 height 307
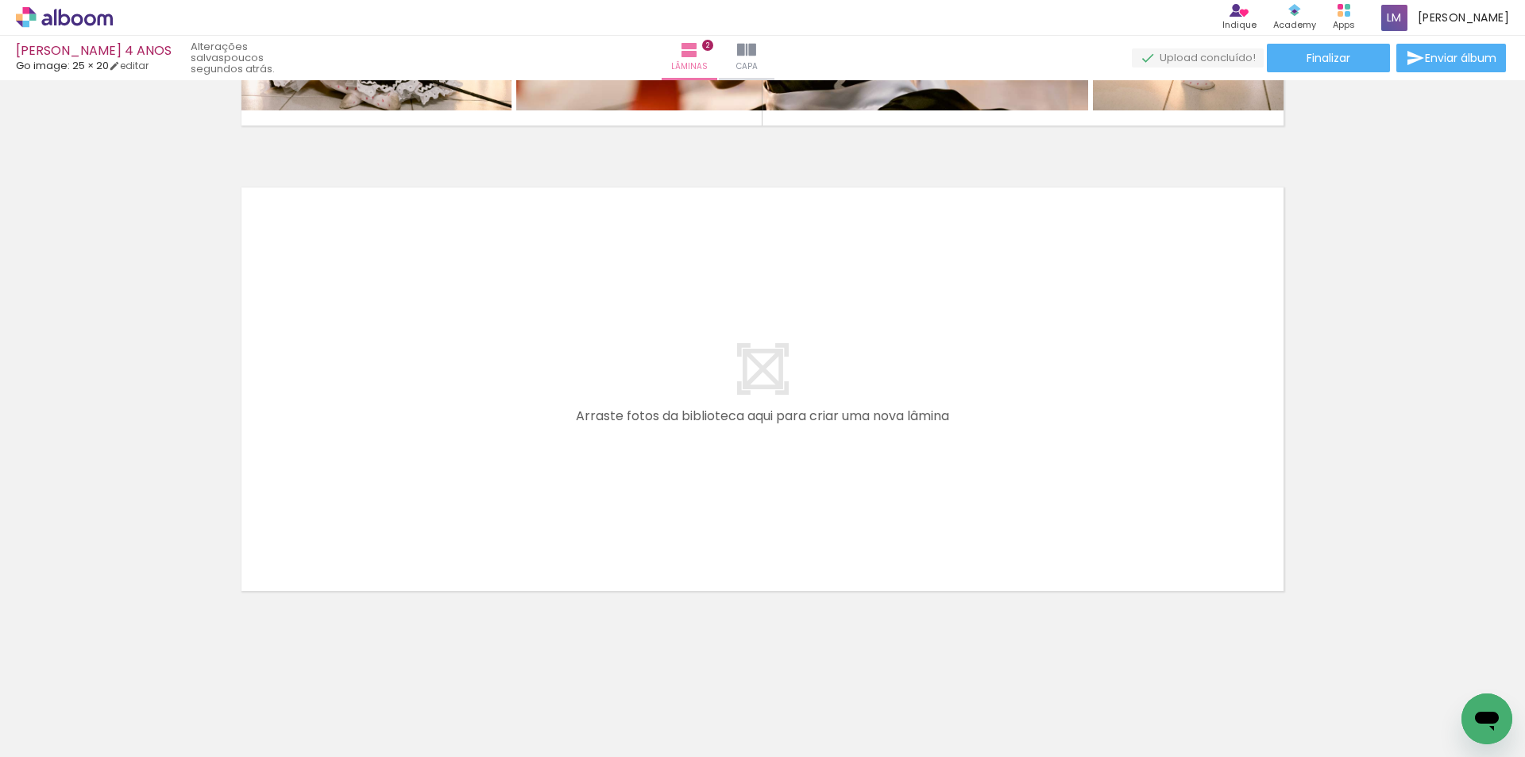
scroll to position [0, 11239]
